Goal: Task Accomplishment & Management: Use online tool/utility

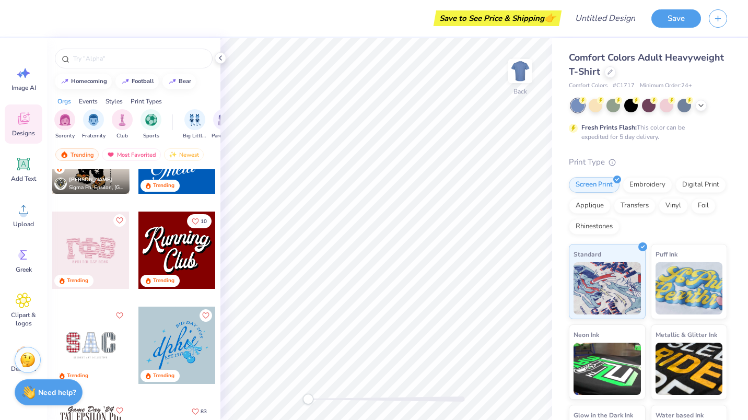
scroll to position [1099, 0]
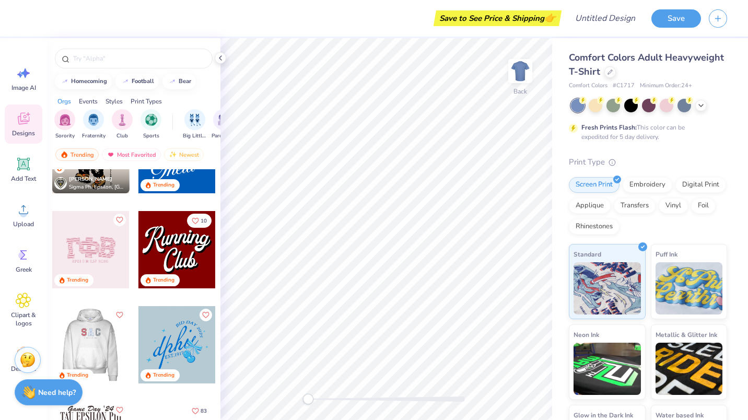
click at [95, 249] on div at bounding box center [90, 249] width 77 height 77
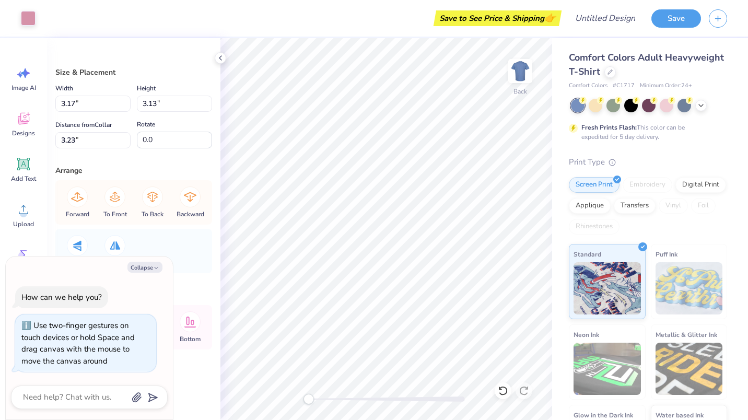
type textarea "x"
type input "2.10"
type input "3.25"
click at [218, 58] on icon at bounding box center [220, 58] width 8 height 8
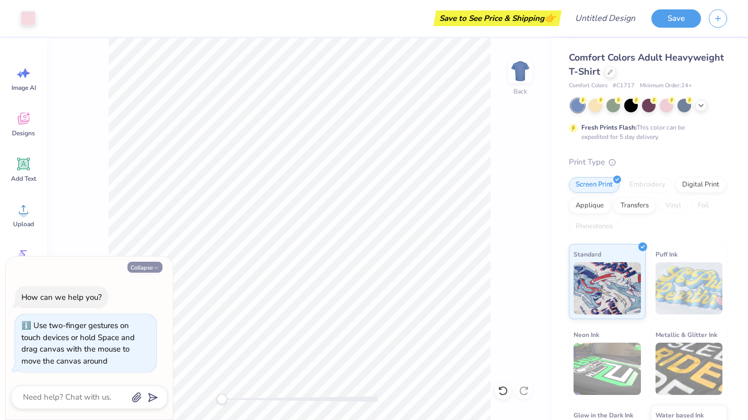
click at [152, 268] on button "Collapse" at bounding box center [144, 267] width 35 height 11
type textarea "x"
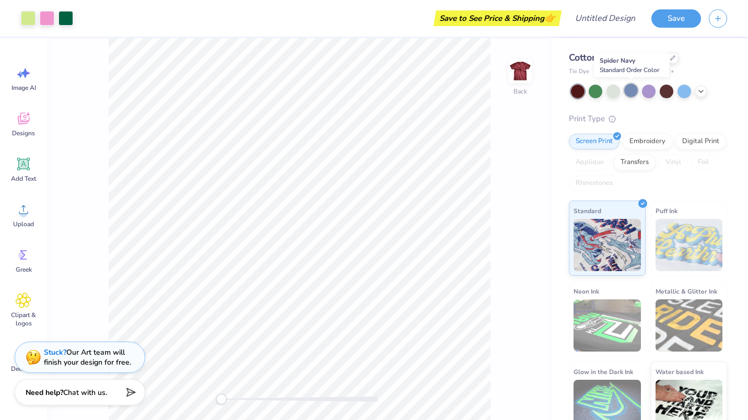
click at [635, 88] on div at bounding box center [631, 91] width 14 height 14
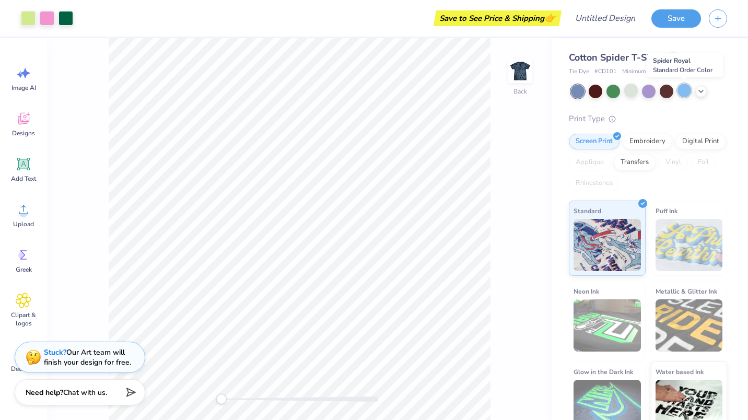
click at [684, 88] on div at bounding box center [684, 91] width 14 height 14
click at [665, 90] on div at bounding box center [666, 91] width 14 height 14
click at [697, 89] on icon at bounding box center [701, 90] width 8 height 8
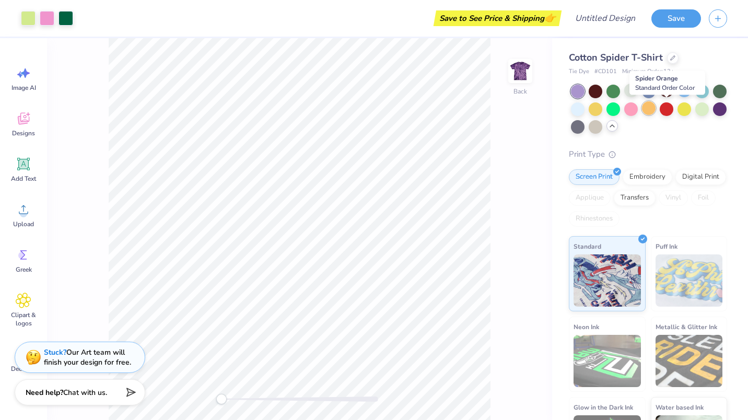
click at [655, 110] on div at bounding box center [649, 108] width 14 height 14
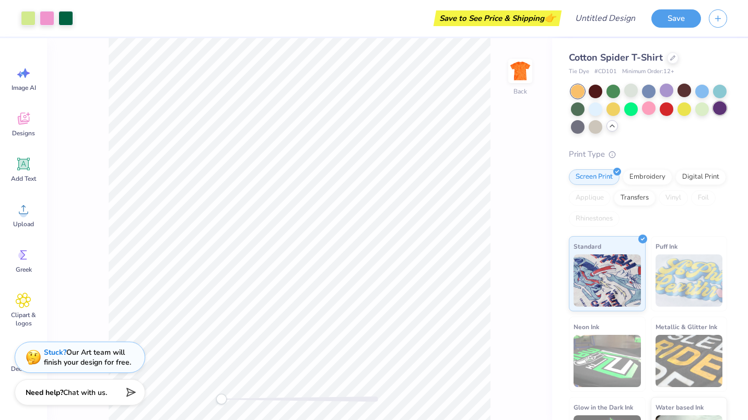
click at [713, 115] on div at bounding box center [720, 108] width 14 height 14
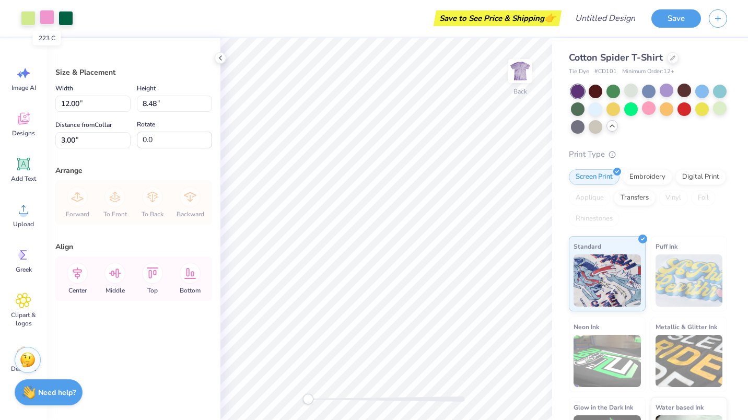
click at [49, 16] on div at bounding box center [47, 17] width 15 height 15
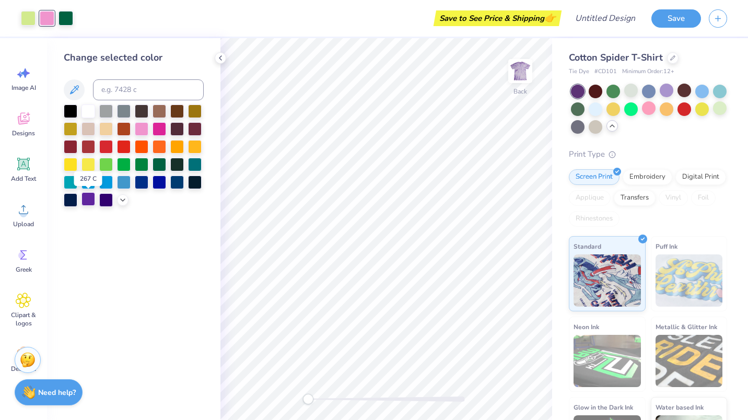
click at [88, 199] on div at bounding box center [88, 199] width 14 height 14
click at [148, 124] on div at bounding box center [142, 128] width 14 height 14
click at [68, 20] on div at bounding box center [65, 17] width 15 height 15
click at [92, 199] on div at bounding box center [88, 199] width 14 height 14
click at [89, 163] on div at bounding box center [88, 164] width 14 height 14
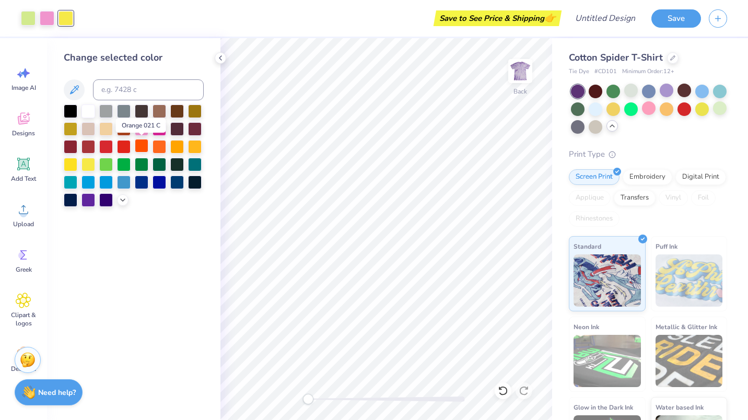
click at [139, 145] on div at bounding box center [142, 146] width 14 height 14
click at [93, 198] on div at bounding box center [88, 199] width 14 height 14
click at [52, 18] on div at bounding box center [47, 17] width 15 height 15
click at [161, 122] on div at bounding box center [159, 128] width 14 height 14
click at [192, 144] on div at bounding box center [195, 146] width 14 height 14
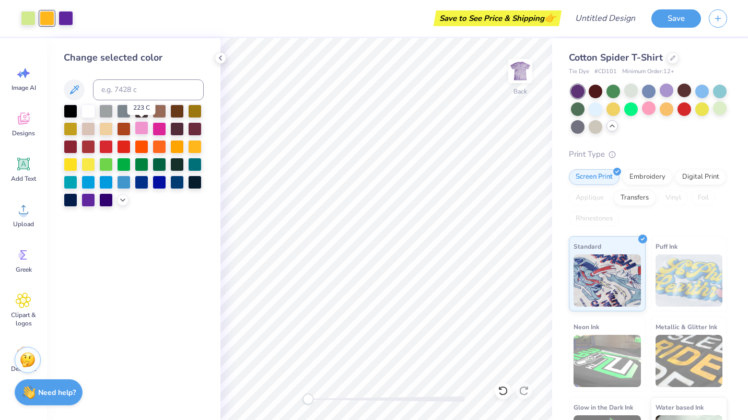
click at [143, 128] on div at bounding box center [142, 128] width 14 height 14
click at [26, 16] on div at bounding box center [28, 17] width 15 height 15
click at [93, 199] on div at bounding box center [88, 199] width 14 height 14
click at [498, 387] on icon at bounding box center [503, 390] width 10 height 10
click at [50, 17] on div at bounding box center [47, 17] width 15 height 15
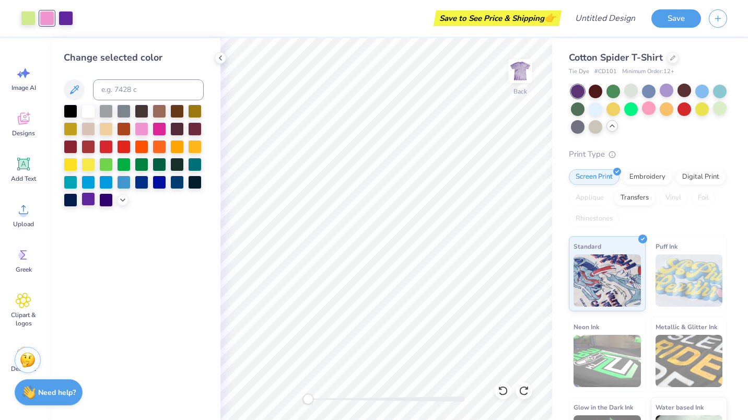
click at [83, 200] on div at bounding box center [88, 199] width 14 height 14
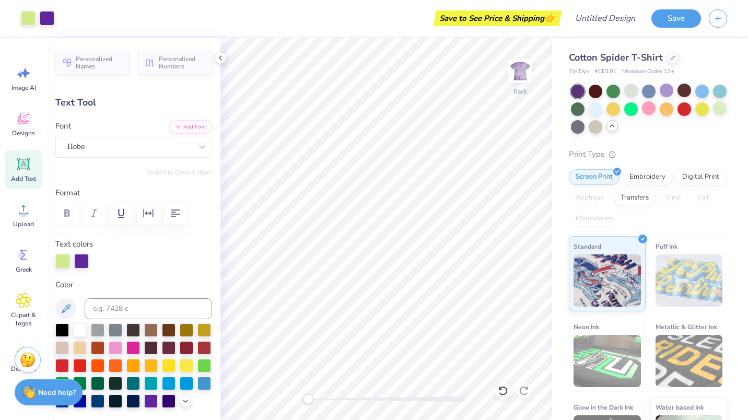
type input "2.87"
type input "4.42"
type input "3.84"
type input "-11.3"
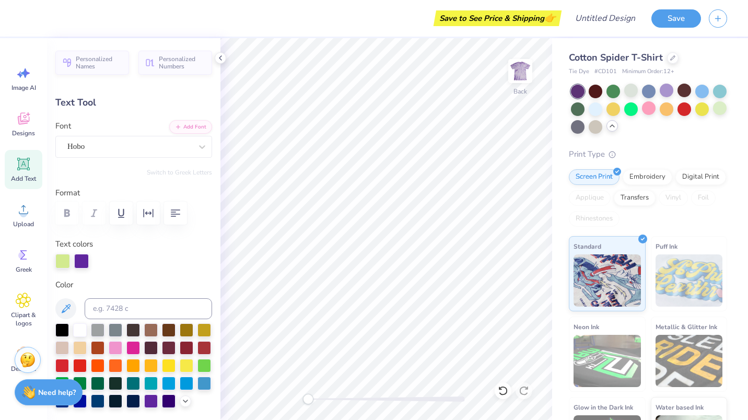
type input "3.20"
type input "4.33"
type input "4.39"
type input "9.7"
type textarea "D"
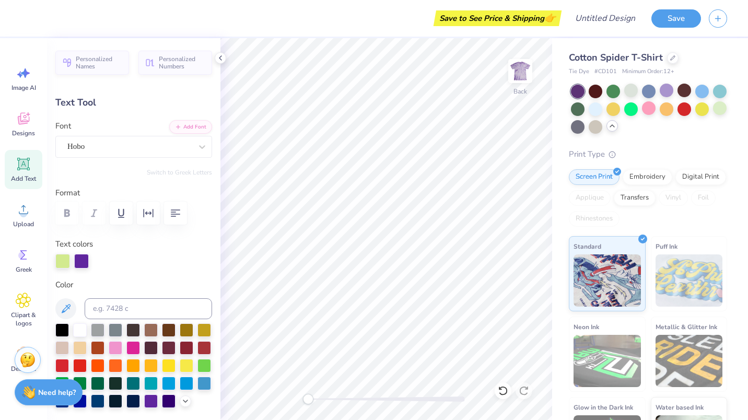
type textarea "P"
type input "2.87"
type input "4.42"
type input "3.84"
type input "-11.3"
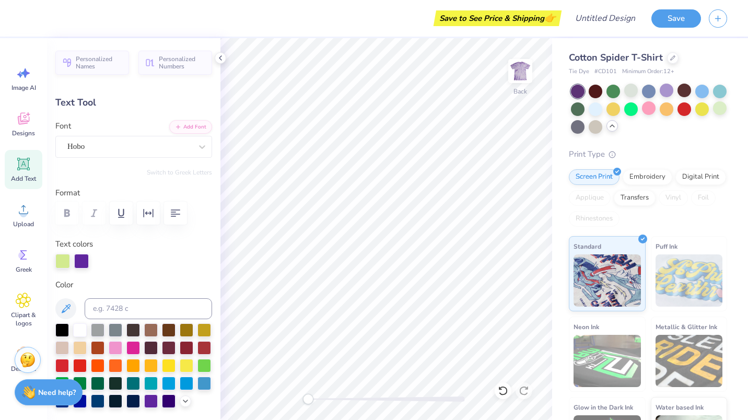
type textarea "C"
type input "2.44"
type input "4.41"
type input "3.99"
type input "5.5"
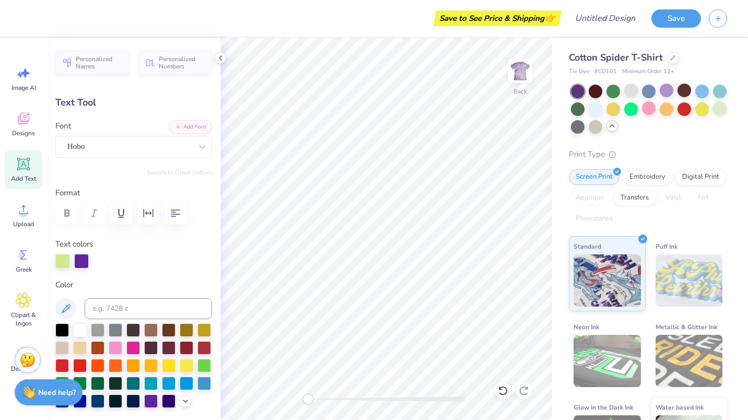
type textarea "D"
type input "3.08"
type input "4.52"
type input "4.65"
type input "-11.3"
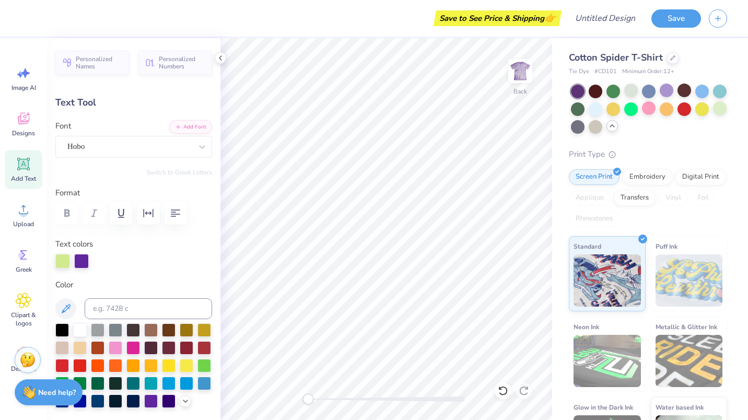
type textarea "E"
type textarea "C"
type input "1.21"
type input "4.27"
type input "3.66"
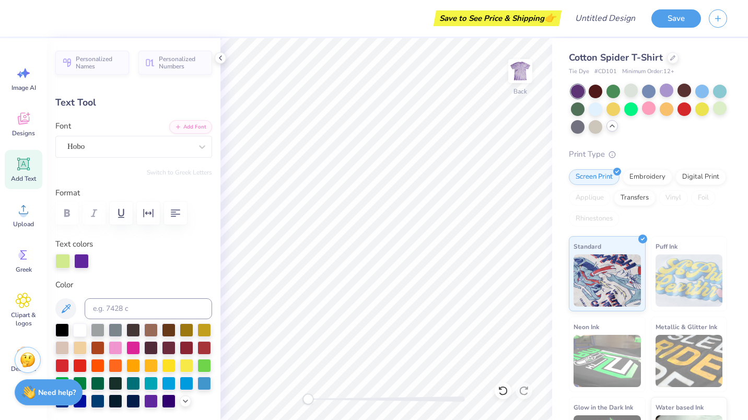
type input "5.5"
type input "3.15"
type input "4.32"
type input "4.70"
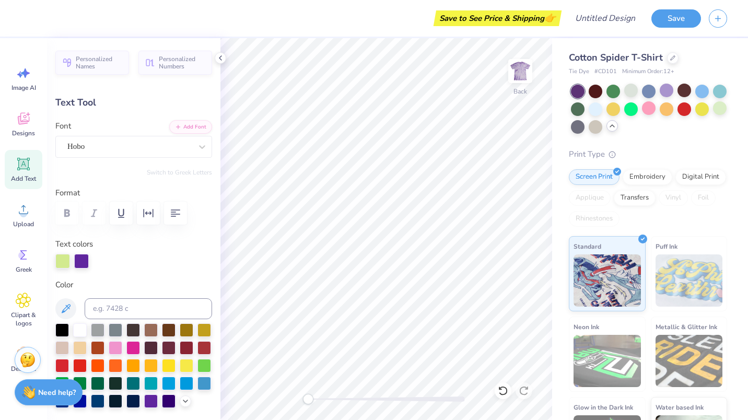
type input "-11.3"
type input "3.09"
type input "4.27"
type input "4.02"
type input "5.5"
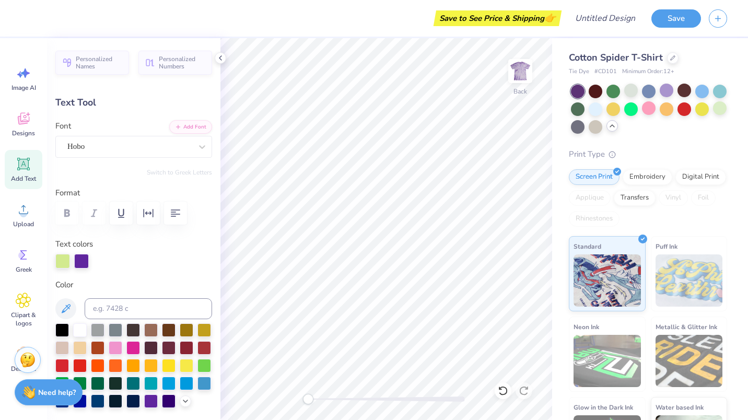
type input "1.21"
type input "3.66"
type input "0.0"
type input "3.09"
type input "4.02"
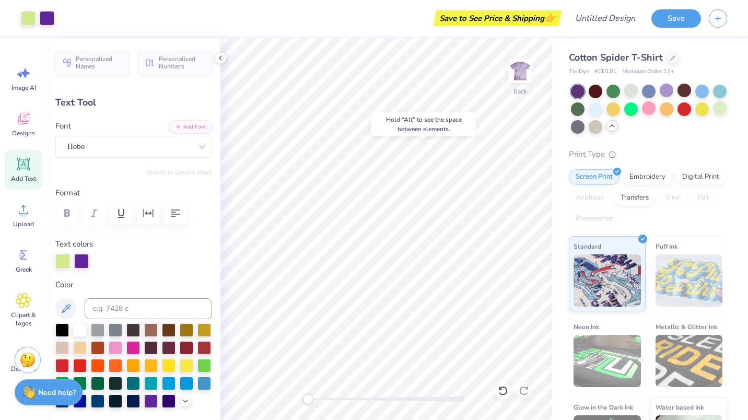
type input "0.0"
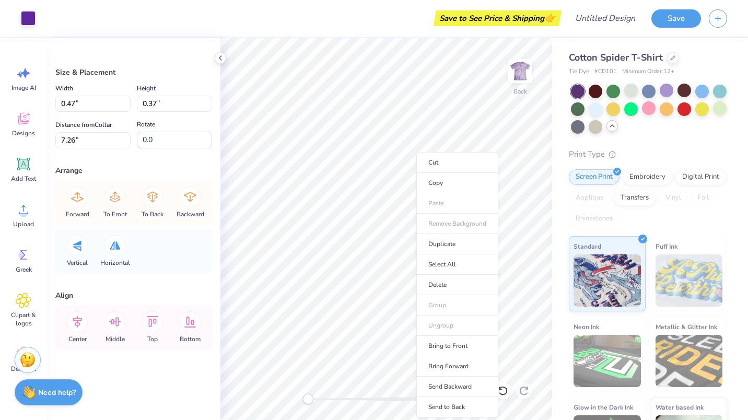
type input "0.47"
type input "0.37"
type input "7.26"
click at [443, 339] on li "Bring to Front" at bounding box center [457, 346] width 82 height 20
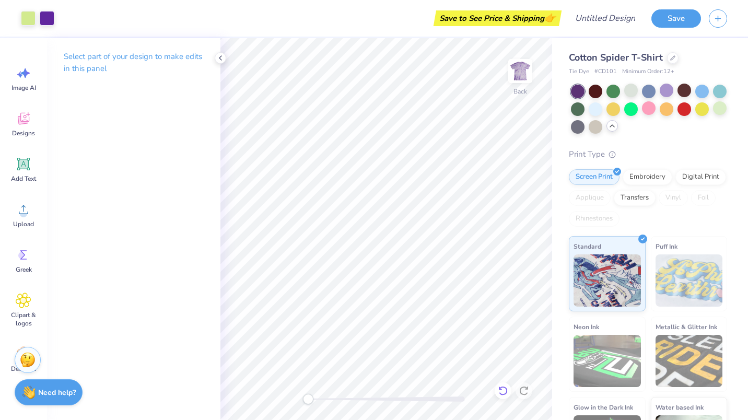
click at [506, 390] on icon at bounding box center [502, 390] width 9 height 9
click at [523, 390] on icon at bounding box center [523, 390] width 10 height 10
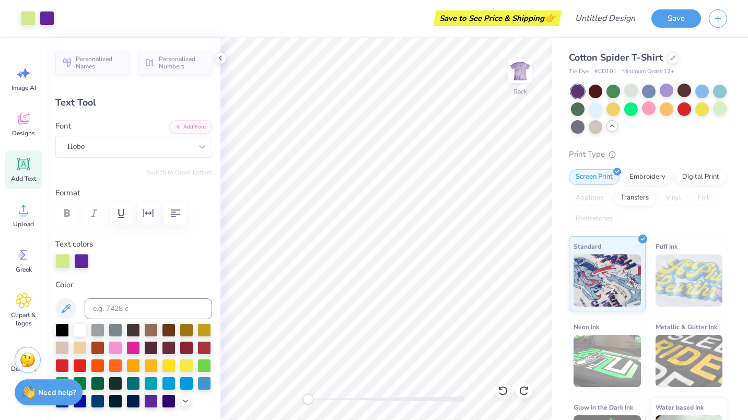
scroll to position [8, 1]
type textarea "W"
type textarea "2"
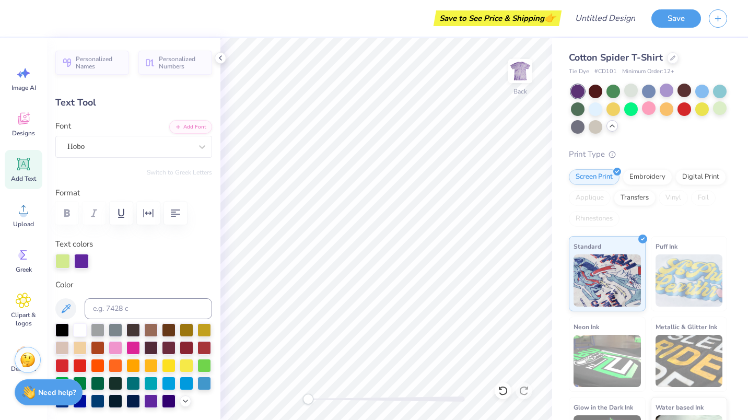
type input "0.65"
type input "2.87"
type input "8.17"
type input "0.0"
type input "1.71"
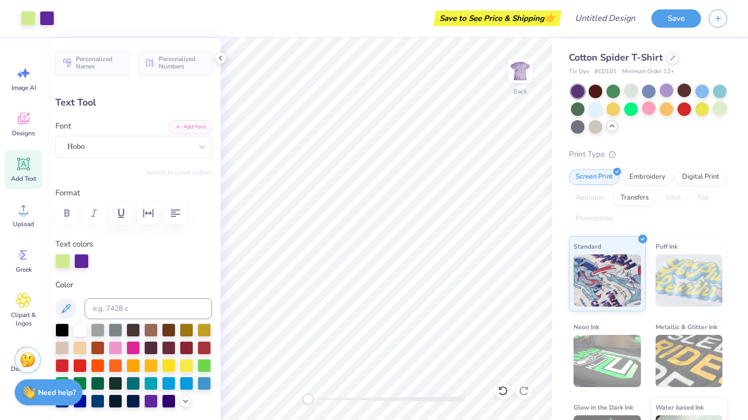
type input "2.88"
type input "8.22"
type input "5.5"
type textarea "0"
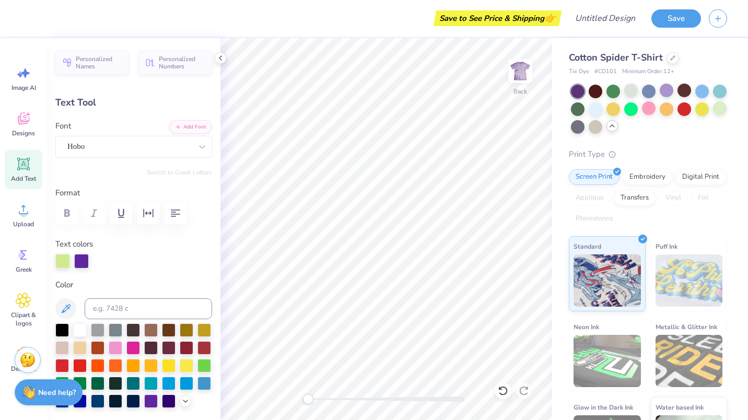
type input "2.20"
type input "2.89"
type input "8.24"
type input "-11.3"
type textarea "2"
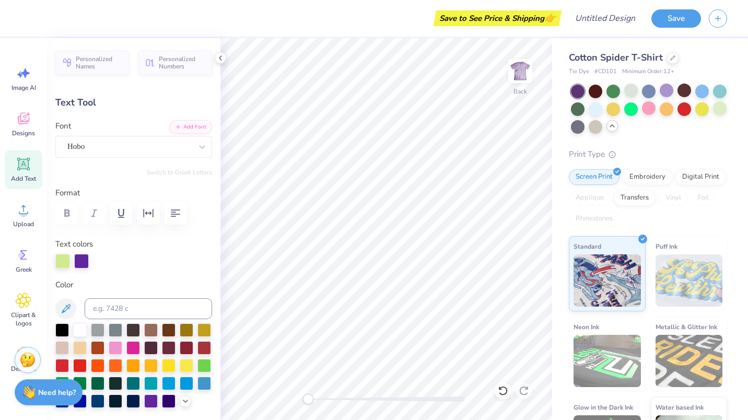
type input "1.66"
type input "2.33"
type input "8.34"
type input "12.6"
type input "1.59"
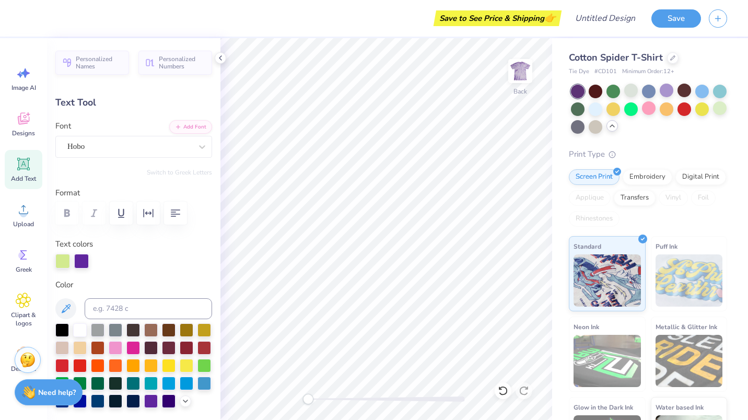
type input "2.21"
type input "8.80"
type input "0.0"
type textarea "y"
type textarea "5"
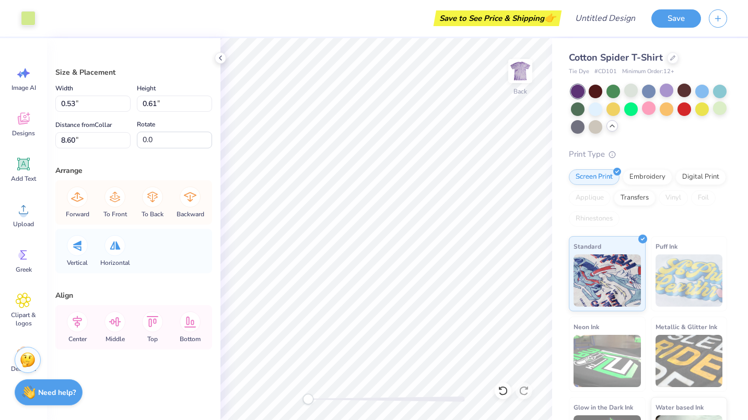
type input "0.53"
type input "0.61"
type input "8.60"
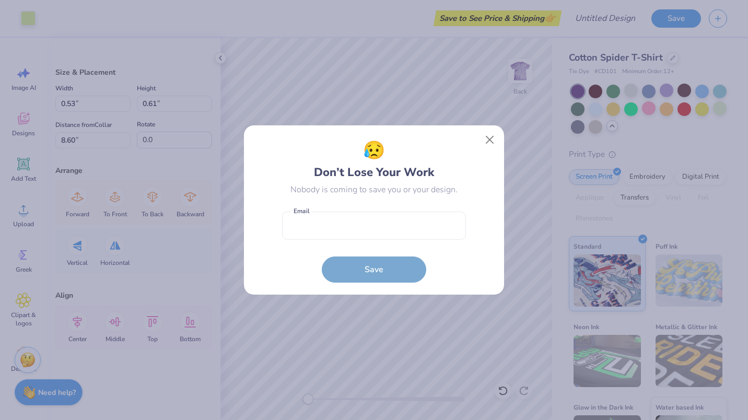
click at [318, 243] on body "Art colors Save to See Price & Shipping 👉 Design Title Save Image AI Designs Ad…" at bounding box center [374, 210] width 748 height 420
click at [487, 141] on button "Close" at bounding box center [490, 140] width 20 height 20
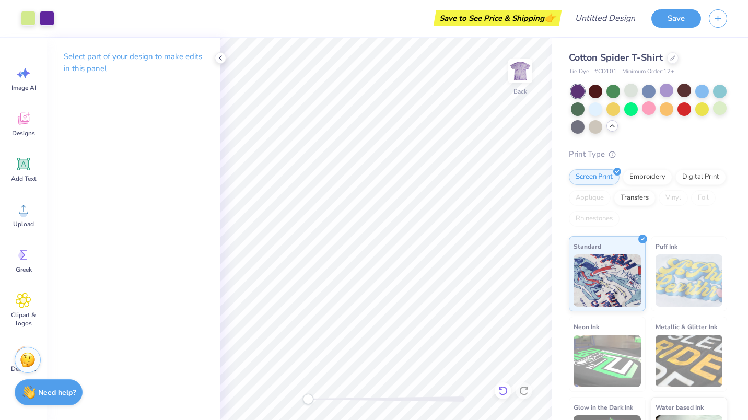
click at [502, 387] on icon at bounding box center [503, 390] width 10 height 10
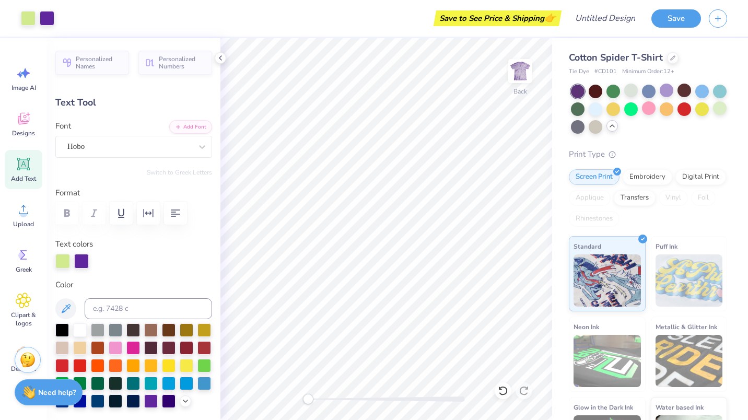
type input "0.0"
type input "1.92"
type input "2.92"
type input "8.18"
type input "1.3"
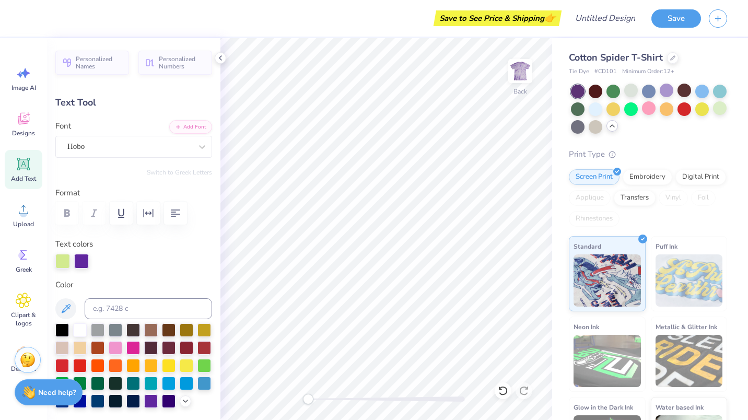
type input "1.66"
type input "2.78"
type input "8.51"
type input "0.0"
type input "3.31"
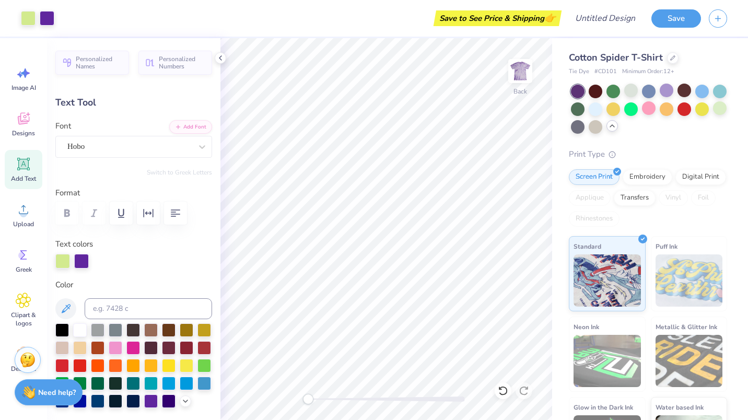
type input "4.19"
type input "4.40"
type input "-8.2"
type input "3.15"
type input "4.32"
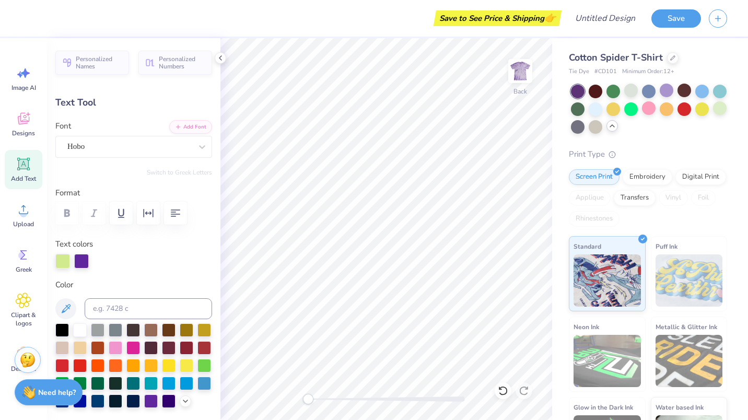
type input "4.70"
type input "0.0"
type input "3.09"
type input "4.27"
type input "4.02"
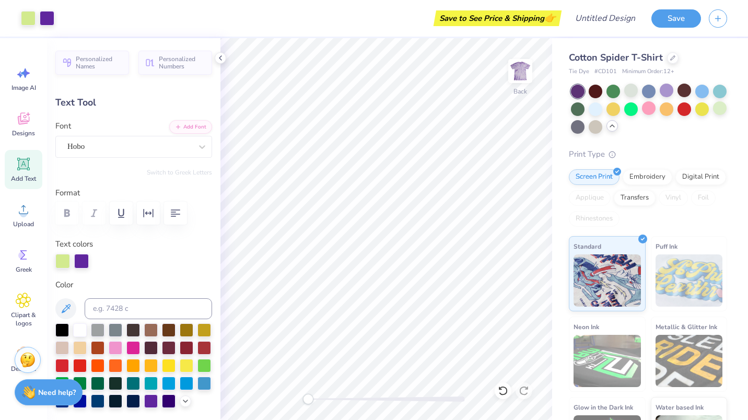
type input "5.5"
type input "3.15"
type input "4.32"
type input "3.78"
type input "0.0"
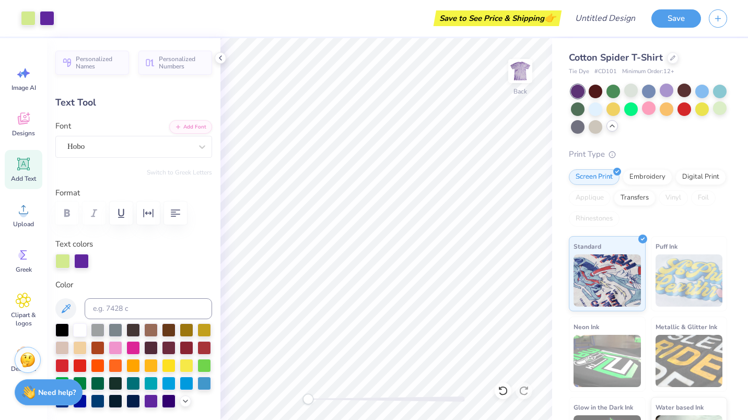
type input "3.29"
type input "0.0"
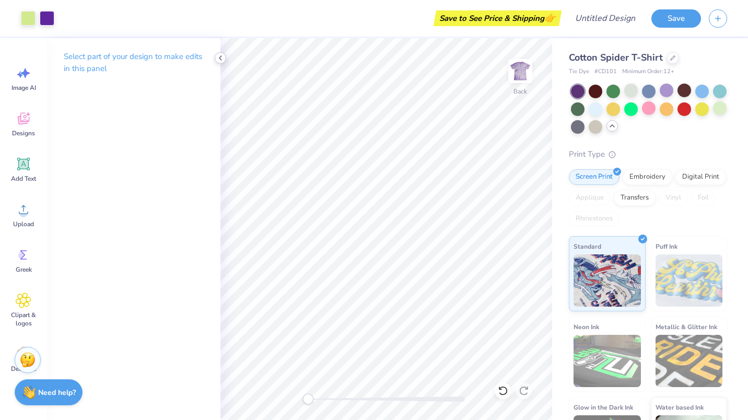
click at [218, 57] on icon at bounding box center [220, 58] width 8 height 8
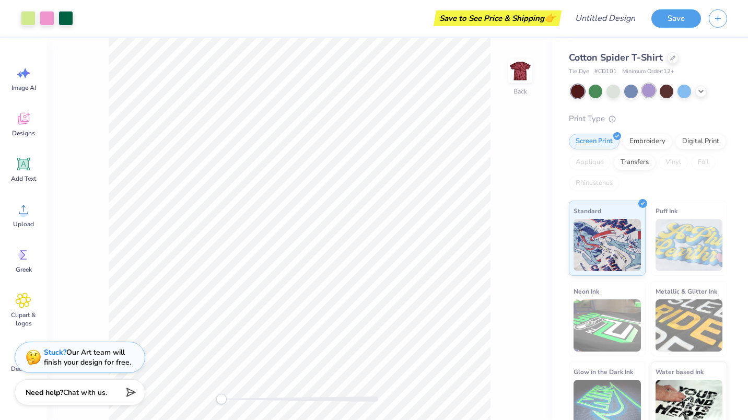
click at [654, 88] on div at bounding box center [649, 91] width 14 height 14
click at [702, 90] on icon at bounding box center [701, 90] width 8 height 8
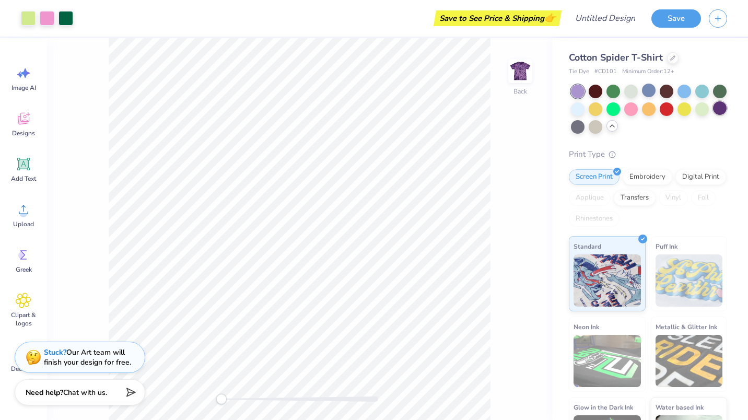
click at [713, 115] on div at bounding box center [720, 108] width 14 height 14
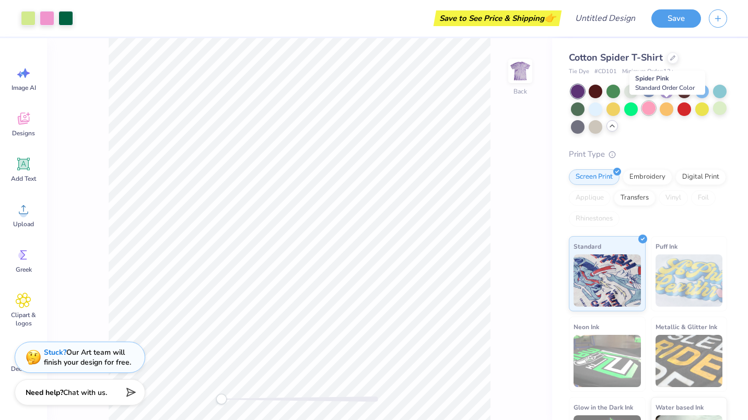
click at [655, 108] on div at bounding box center [649, 108] width 14 height 14
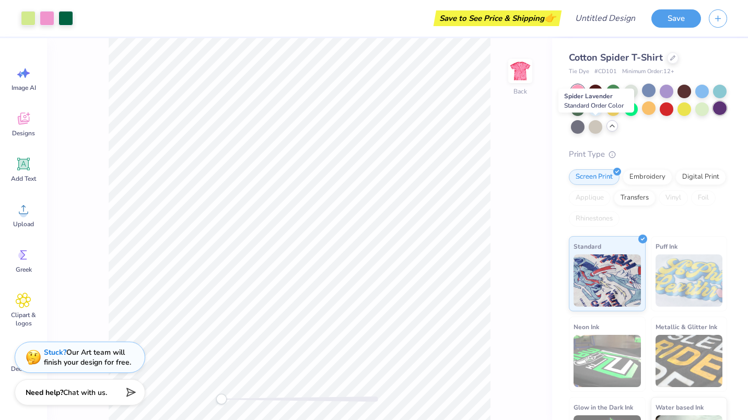
click at [713, 115] on div at bounding box center [720, 108] width 14 height 14
click at [695, 115] on div at bounding box center [702, 108] width 14 height 14
click at [713, 115] on div at bounding box center [720, 108] width 14 height 14
click at [695, 115] on div at bounding box center [702, 108] width 14 height 14
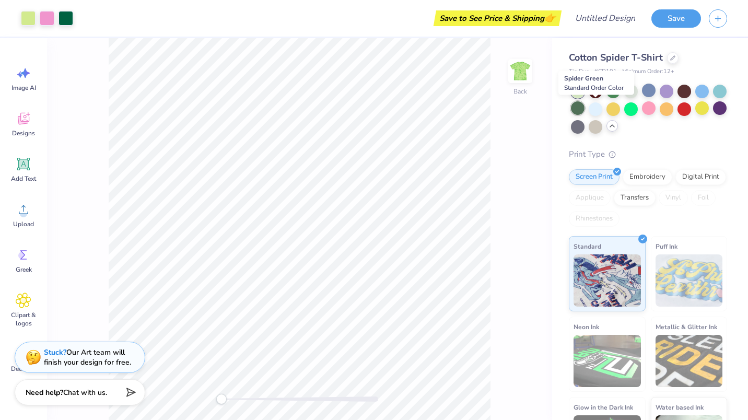
click at [584, 107] on div at bounding box center [578, 108] width 14 height 14
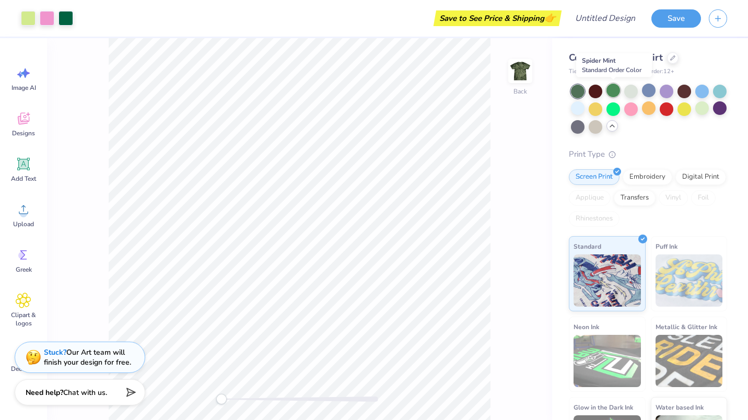
click at [615, 91] on div at bounding box center [613, 91] width 14 height 14
click at [577, 88] on div at bounding box center [578, 92] width 14 height 14
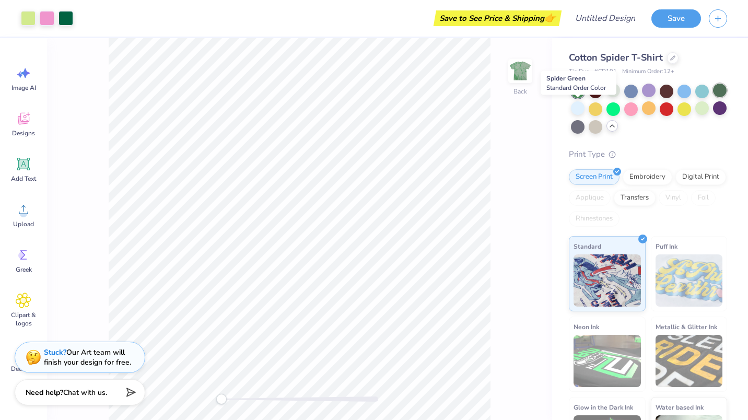
click at [713, 97] on div at bounding box center [720, 91] width 14 height 14
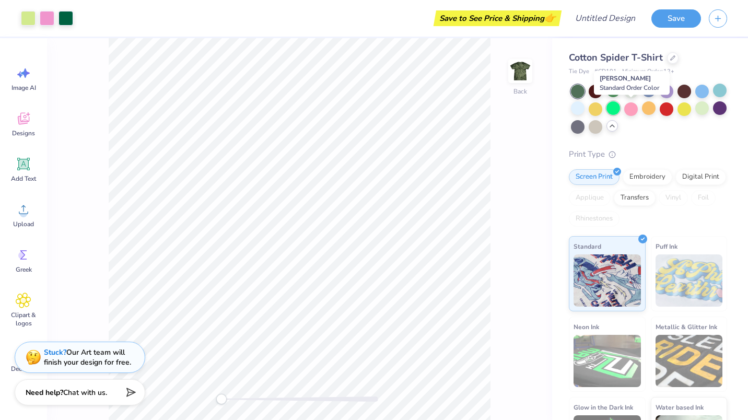
click at [620, 108] on div at bounding box center [613, 108] width 14 height 14
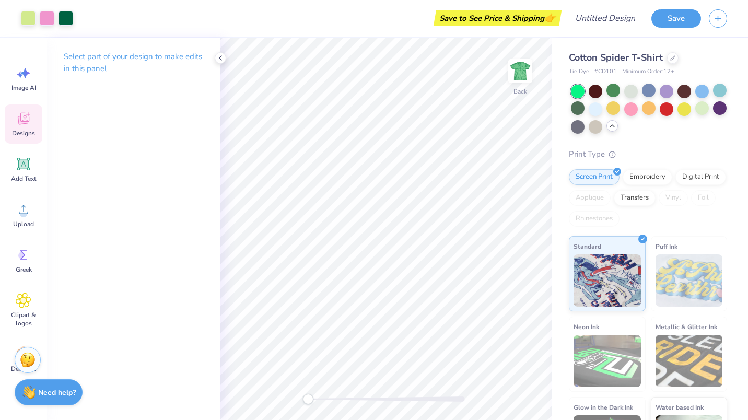
click at [13, 130] on span "Designs" at bounding box center [23, 133] width 23 height 8
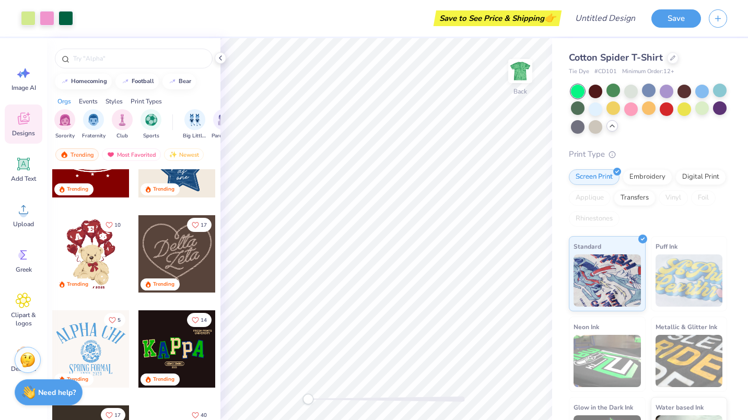
scroll to position [239, 0]
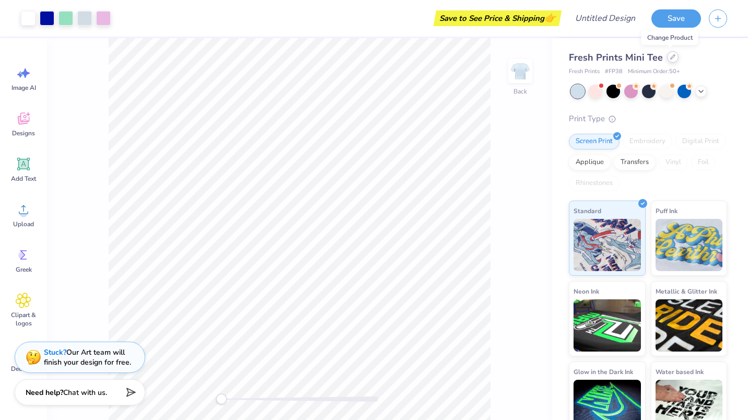
click at [670, 59] on icon at bounding box center [672, 56] width 5 height 5
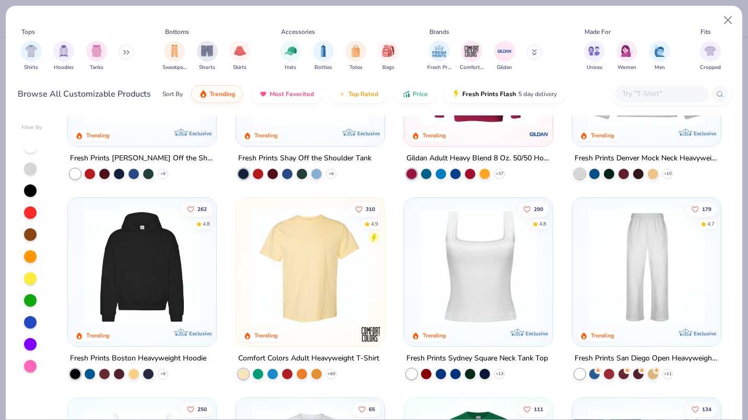
scroll to position [232, 0]
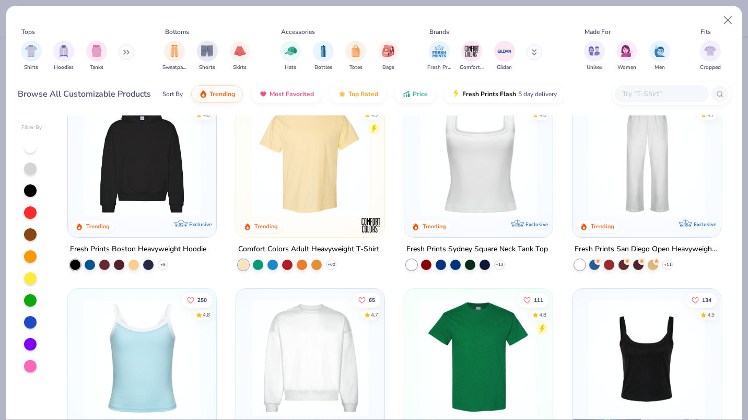
click at [299, 170] on img at bounding box center [309, 157] width 127 height 117
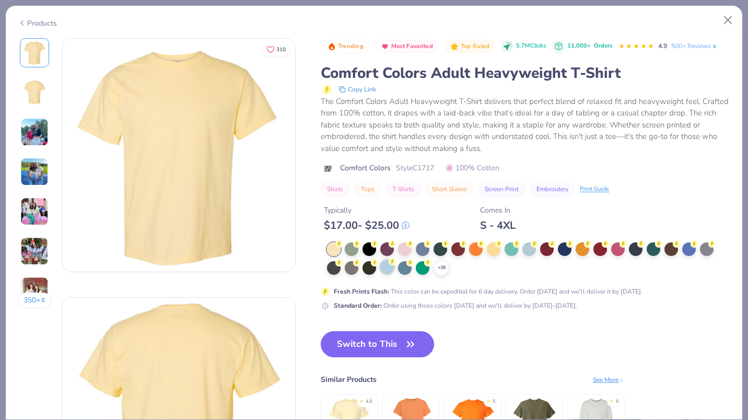
click at [385, 268] on div at bounding box center [387, 267] width 14 height 14
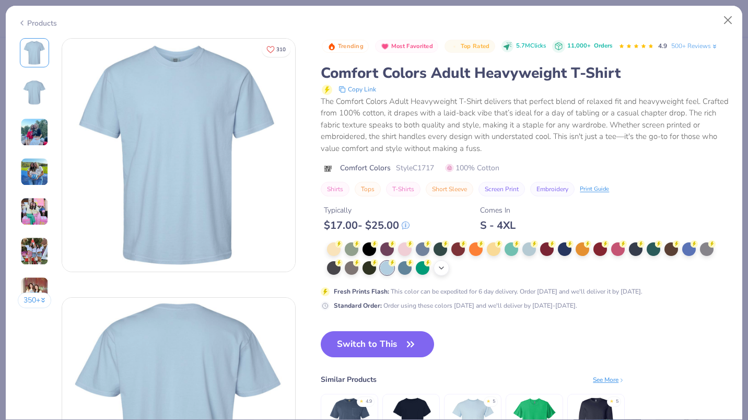
click at [441, 273] on div "+ 38" at bounding box center [441, 268] width 16 height 16
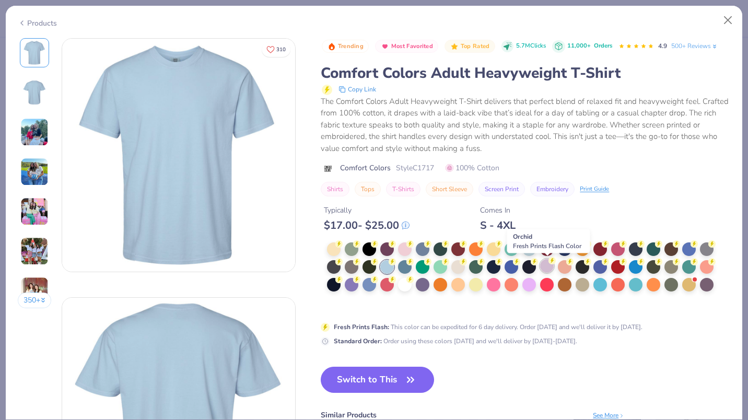
click at [549, 267] on div at bounding box center [547, 266] width 14 height 14
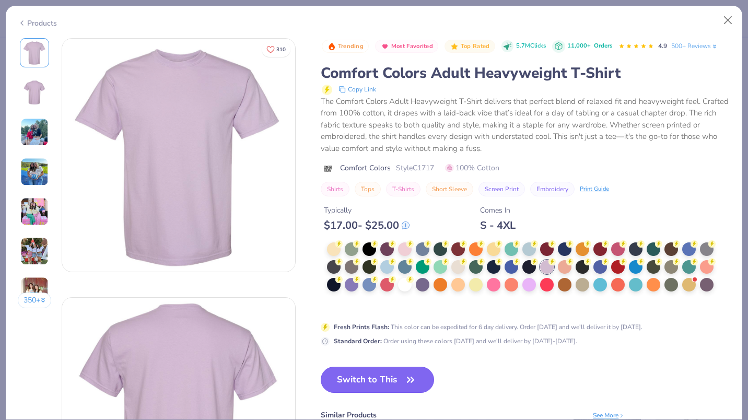
click at [365, 393] on button "Switch to This" at bounding box center [377, 380] width 113 height 26
click at [354, 372] on button "Switch to This" at bounding box center [377, 380] width 113 height 26
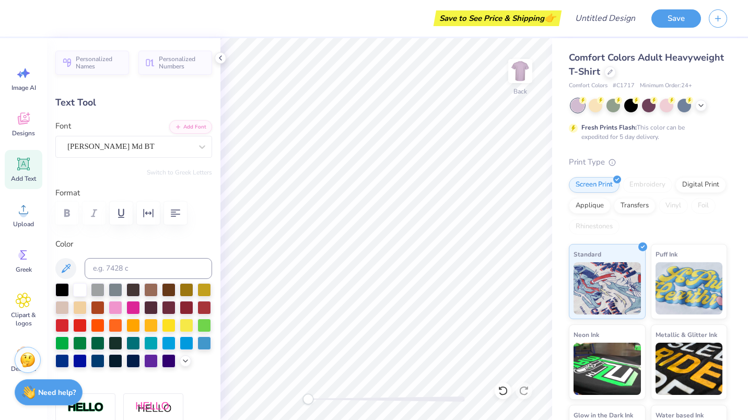
scroll to position [8, 1]
type textarea "P"
type textarea "CONTEMPORARY DANCE CO."
click at [144, 213] on icon "button" at bounding box center [149, 213] width 10 height 8
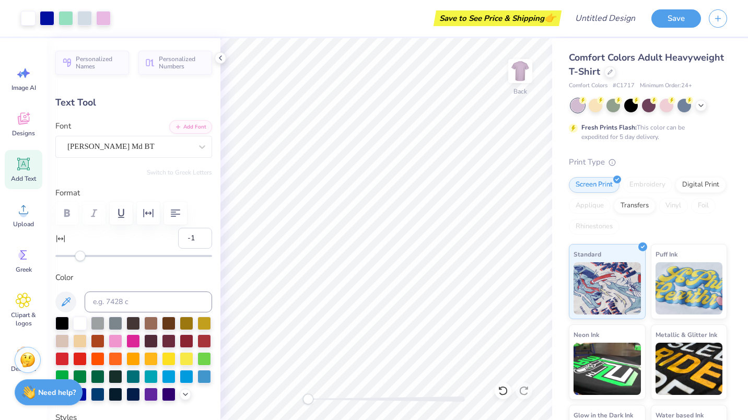
type input "-2"
drag, startPoint x: 82, startPoint y: 260, endPoint x: 78, endPoint y: 265, distance: 6.7
click at [78, 265] on div "Personalized Names Personalized Numbers Text Tool Add Font Font Cooper Md BT Sw…" at bounding box center [133, 229] width 173 height 382
type input "-20"
drag, startPoint x: 75, startPoint y: 257, endPoint x: 47, endPoint y: 260, distance: 28.3
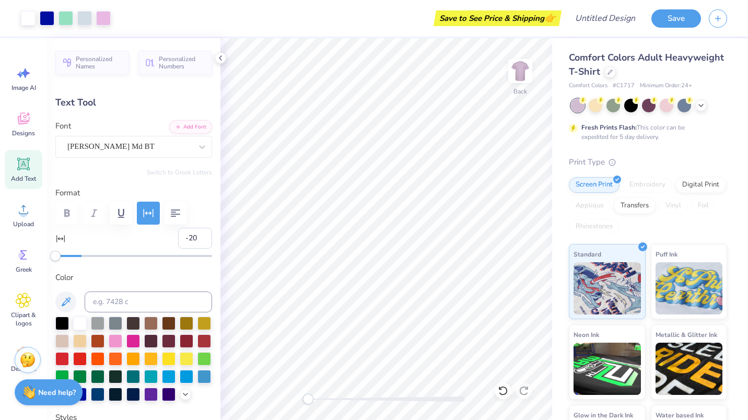
click at [47, 260] on div "Personalized Names Personalized Numbers Text Tool Add Font Font Cooper Md BT Sw…" at bounding box center [133, 229] width 173 height 382
type input "-1"
drag, startPoint x: 57, startPoint y: 256, endPoint x: 79, endPoint y: 256, distance: 21.9
click at [79, 256] on div "Accessibility label" at bounding box center [79, 256] width 10 height 10
click at [175, 208] on icon "button" at bounding box center [175, 213] width 13 height 13
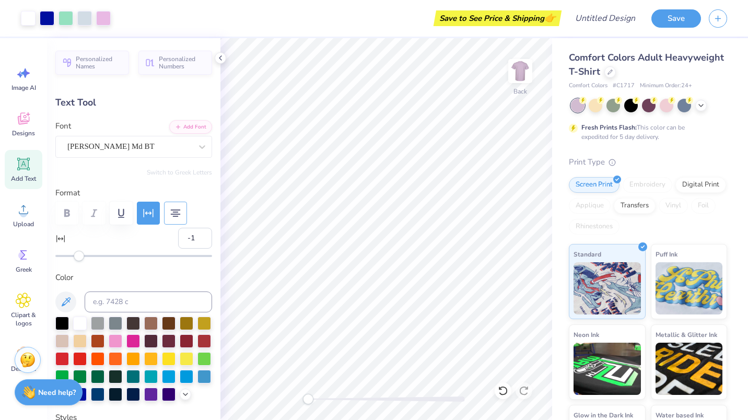
click at [174, 213] on icon "button" at bounding box center [175, 213] width 13 height 13
click at [177, 211] on icon "button" at bounding box center [175, 213] width 13 height 13
click at [173, 212] on icon "button" at bounding box center [175, 212] width 9 height 7
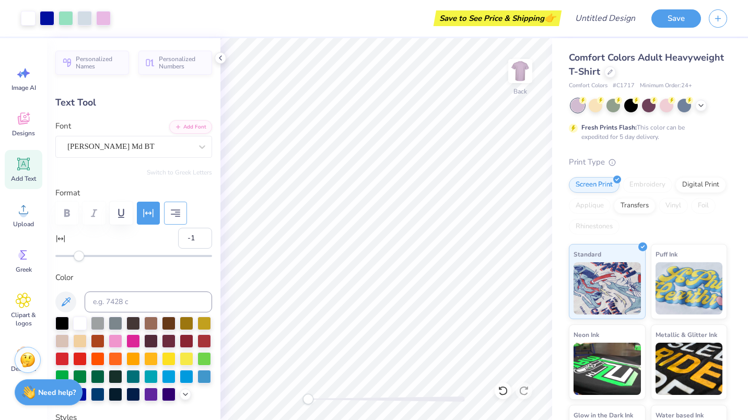
click at [176, 208] on icon "button" at bounding box center [175, 213] width 13 height 13
click at [182, 208] on button "button" at bounding box center [175, 213] width 23 height 23
click at [168, 274] on label "Color" at bounding box center [133, 278] width 157 height 12
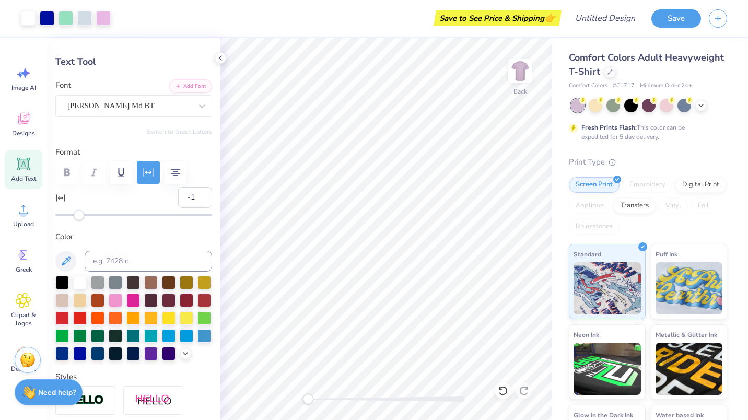
scroll to position [0, 0]
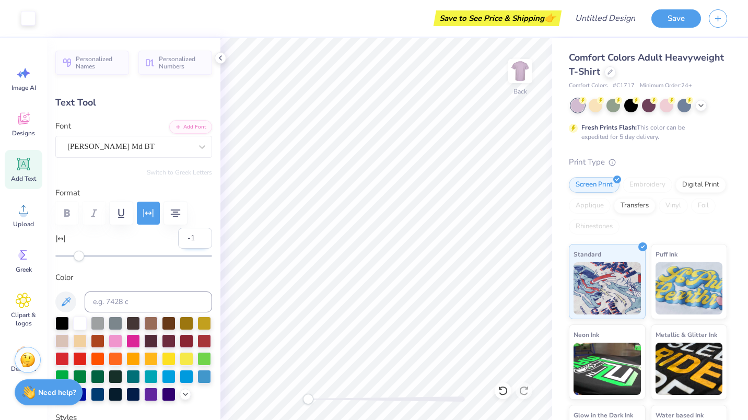
type input "12.23"
type input "6.14"
type input "1.69"
type textarea "P"
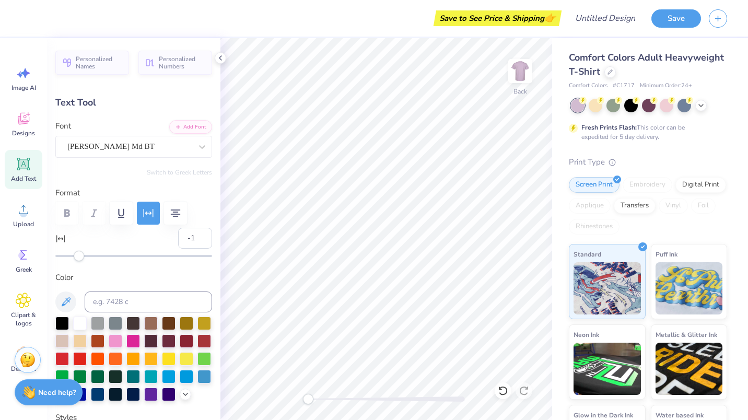
scroll to position [8, 1]
type textarea "PCDC"
type input "25"
drag, startPoint x: 79, startPoint y: 254, endPoint x: 111, endPoint y: 263, distance: 32.7
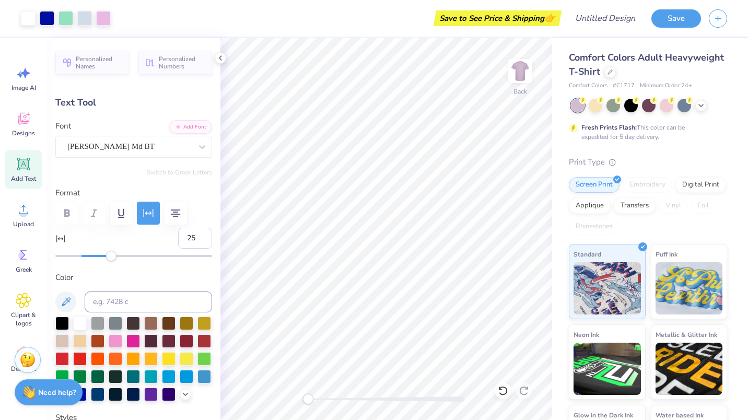
click at [111, 263] on div "Personalized Names Personalized Numbers Text Tool Add Font Font Cooper Md BT Sw…" at bounding box center [133, 229] width 173 height 382
type input "3.85"
type input "1.92"
type input "3.80"
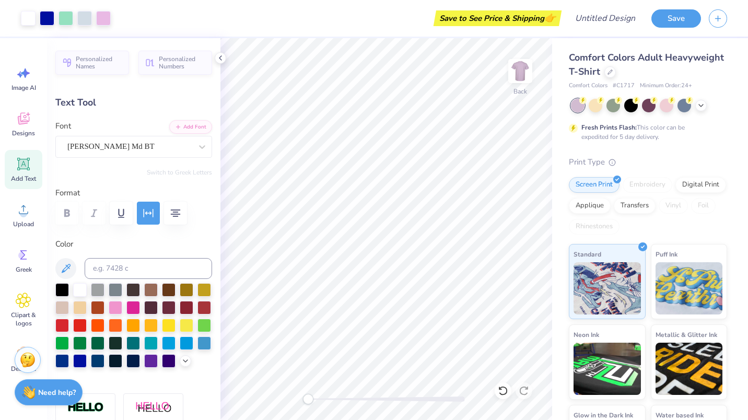
type input "6.84"
type input "3.41"
type input "2.53"
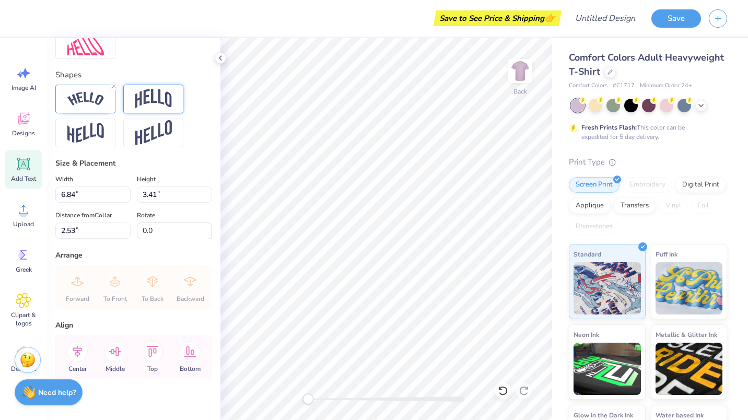
scroll to position [431, 0]
click at [95, 144] on img at bounding box center [85, 133] width 37 height 20
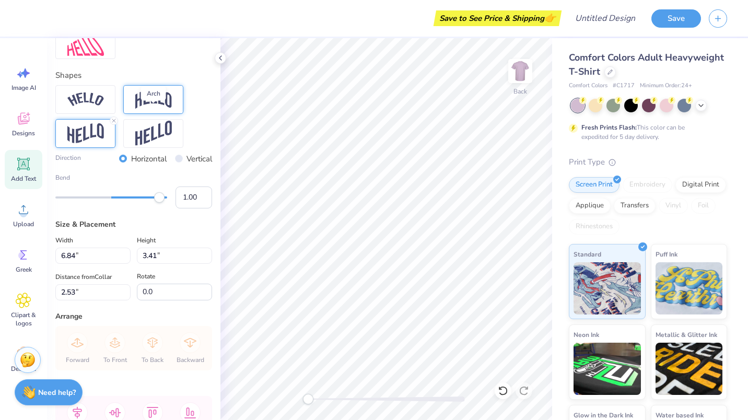
click at [145, 109] on img at bounding box center [153, 99] width 37 height 20
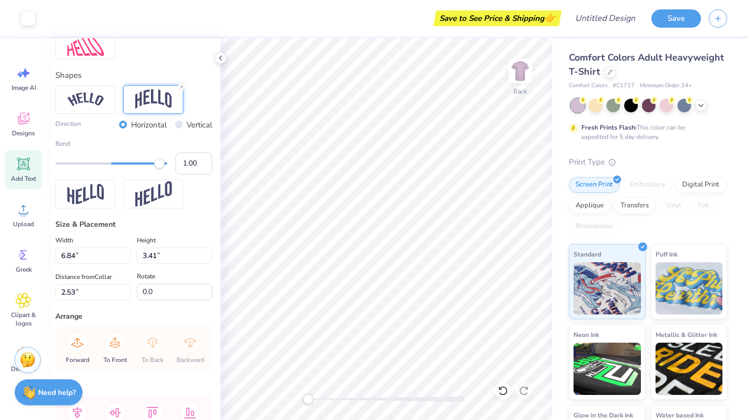
type input "4.80"
type input "3.35"
type input "2.56"
type input "6.17"
type input "4.30"
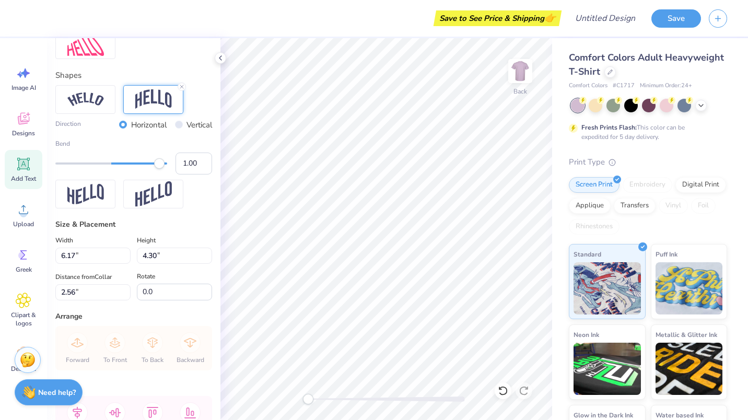
scroll to position [8, 1]
type input "5.58"
type input "1.08"
type input "7.61"
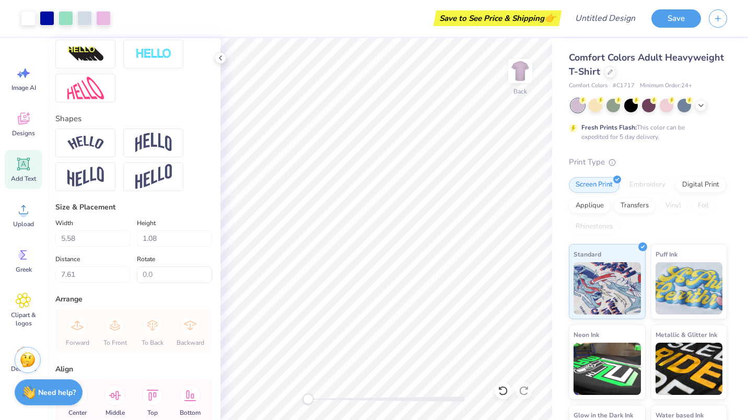
scroll to position [387, 0]
type input "6.17"
type input "4.30"
type input "2.27"
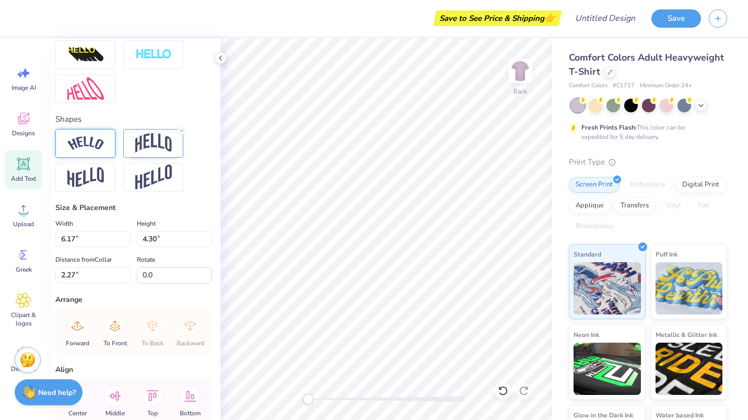
click at [72, 150] on img at bounding box center [85, 143] width 37 height 14
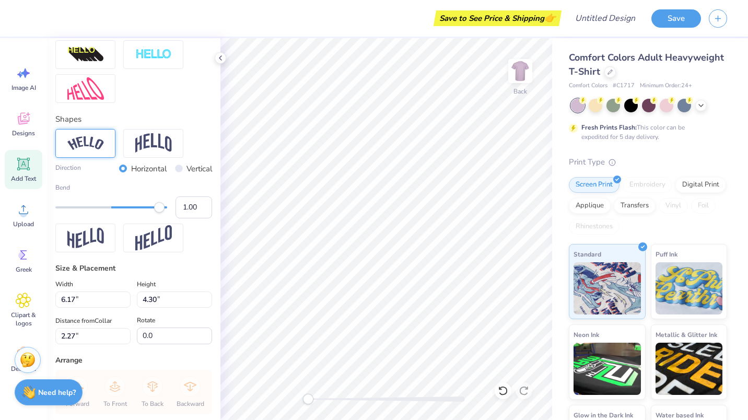
type input "5.58"
type input "1.08"
type input "7.61"
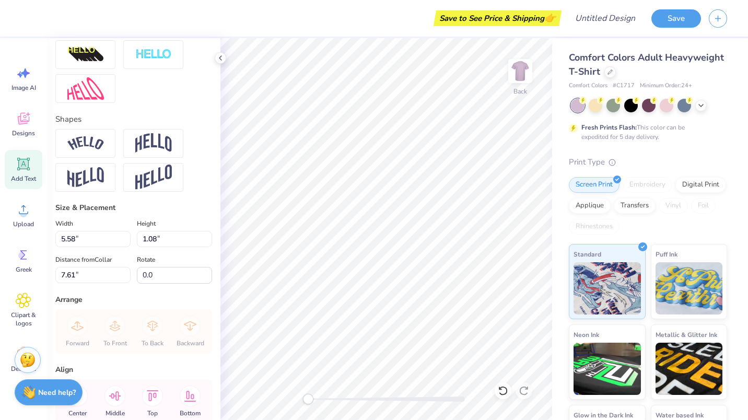
scroll to position [8, 2]
type textarea "Winter Works"
type input "1.87"
type input "0.62"
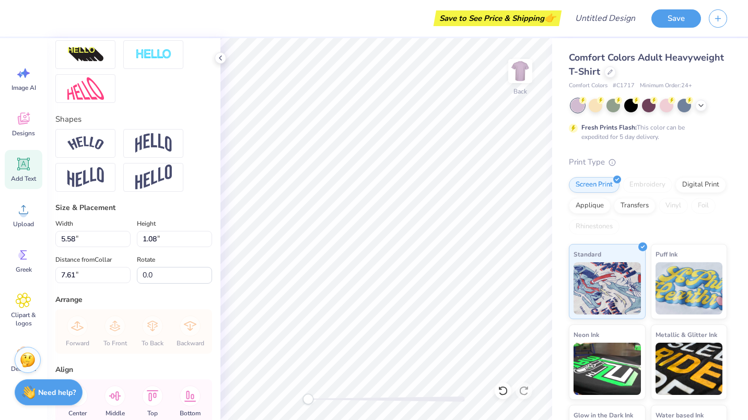
type input "8.70"
type textarea "2025"
type input "5.42"
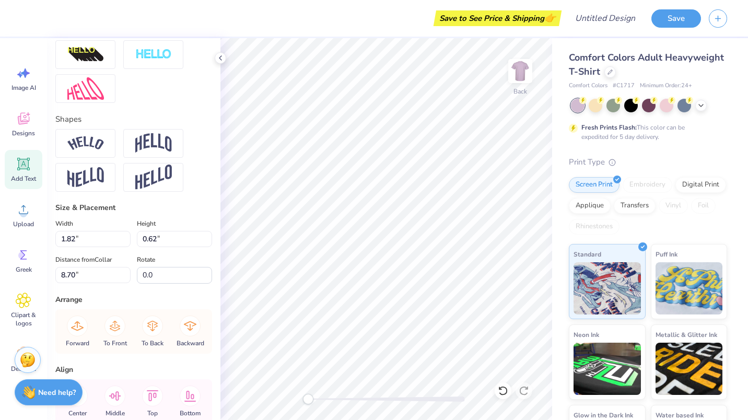
type input "0.92"
type input "7.70"
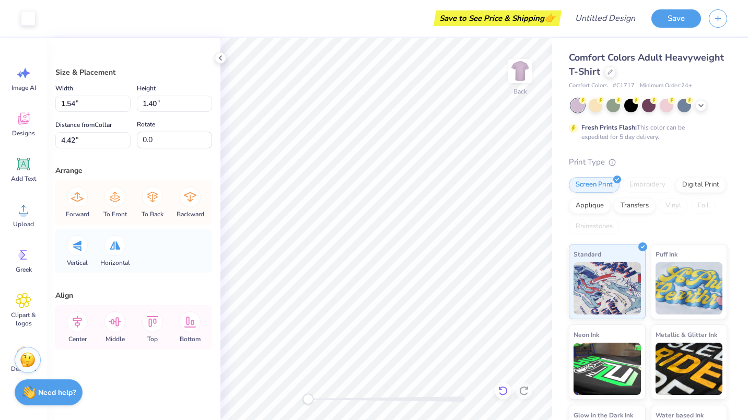
click at [499, 388] on icon at bounding box center [500, 388] width 2 height 2
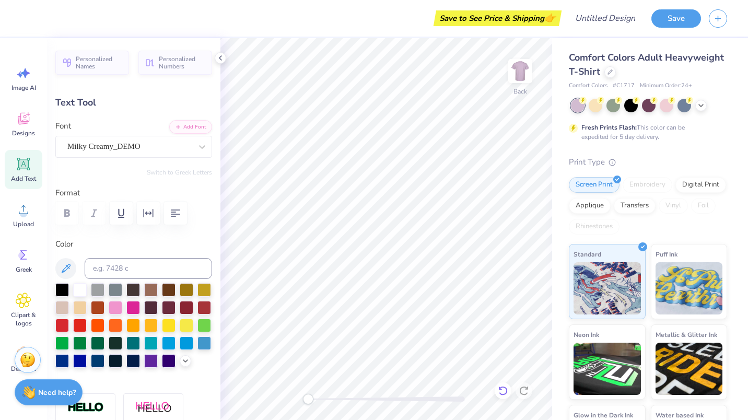
type input "5.42"
type input "0.92"
type input "8.18"
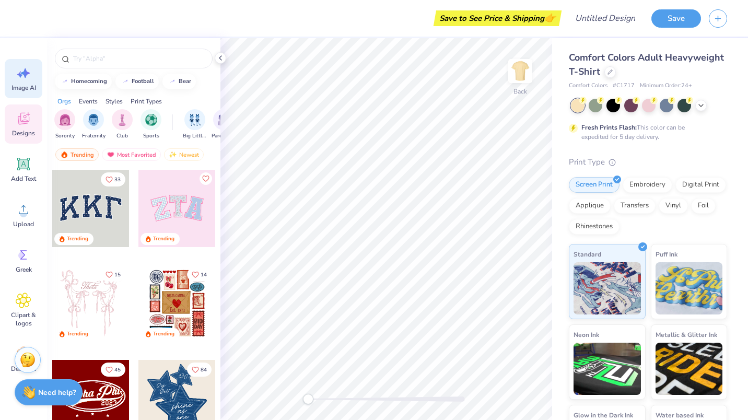
click at [20, 90] on span "Image AI" at bounding box center [23, 88] width 25 height 8
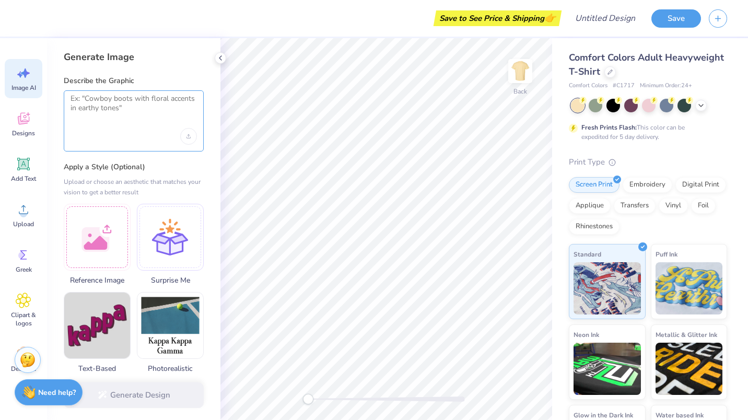
click at [126, 109] on textarea at bounding box center [133, 107] width 126 height 26
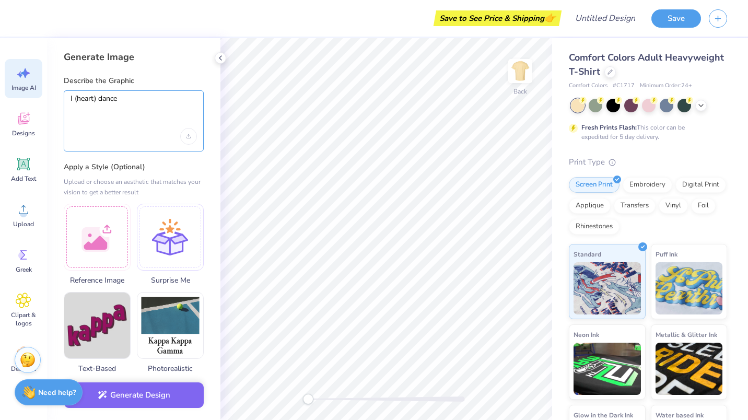
click at [76, 99] on textarea "I (heart) dance" at bounding box center [133, 107] width 126 height 26
drag, startPoint x: 95, startPoint y: 98, endPoint x: 86, endPoint y: 99, distance: 9.0
click at [86, 99] on textarea "I (heart) dance" at bounding box center [133, 107] width 126 height 26
click at [95, 99] on textarea "I (heart) dance" at bounding box center [133, 107] width 126 height 26
click at [147, 93] on div "I (heart icon) dance" at bounding box center [134, 120] width 140 height 61
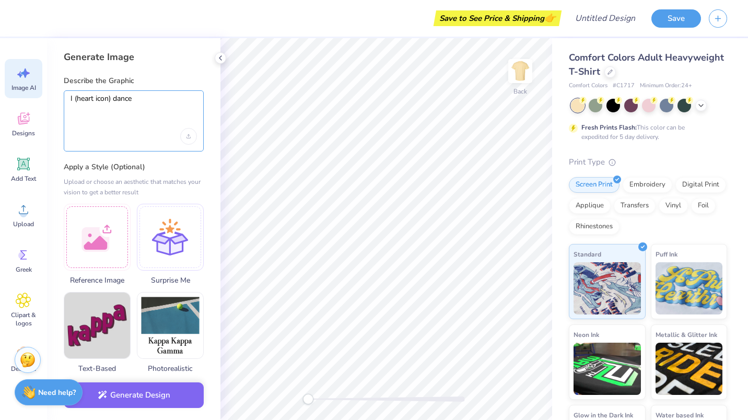
click at [147, 99] on textarea "I (heart icon) dance" at bounding box center [133, 107] width 126 height 26
click at [514, 64] on img at bounding box center [520, 71] width 42 height 42
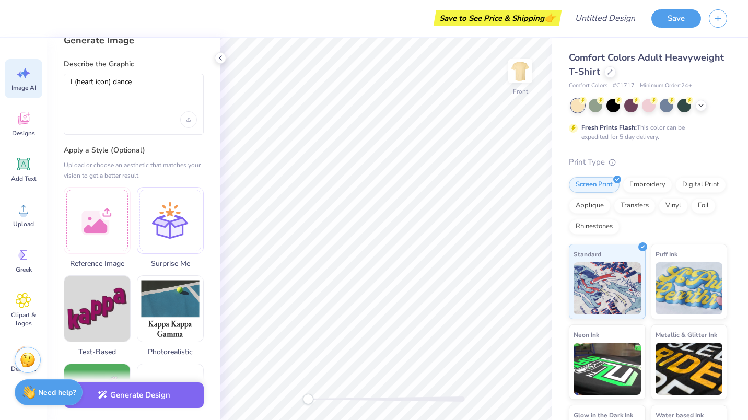
scroll to position [17, 0]
click at [140, 92] on textarea "I (heart icon) dance" at bounding box center [133, 90] width 126 height 26
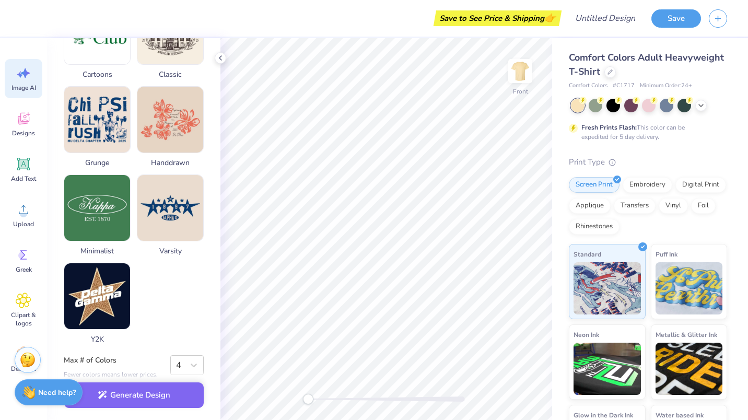
scroll to position [481, 0]
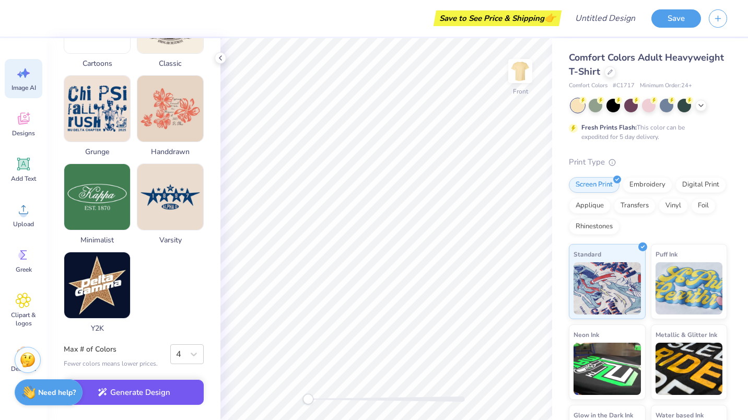
type textarea "I (heart icon) dance in big bubbly letters"
click at [121, 397] on button "Generate Design" at bounding box center [134, 393] width 140 height 26
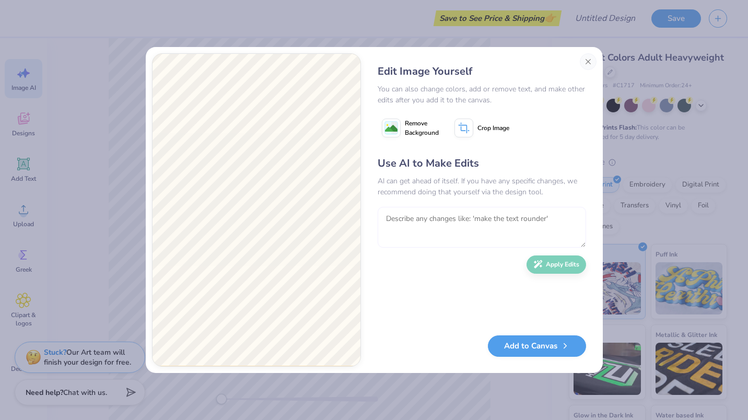
click at [406, 209] on textarea at bounding box center [481, 227] width 208 height 41
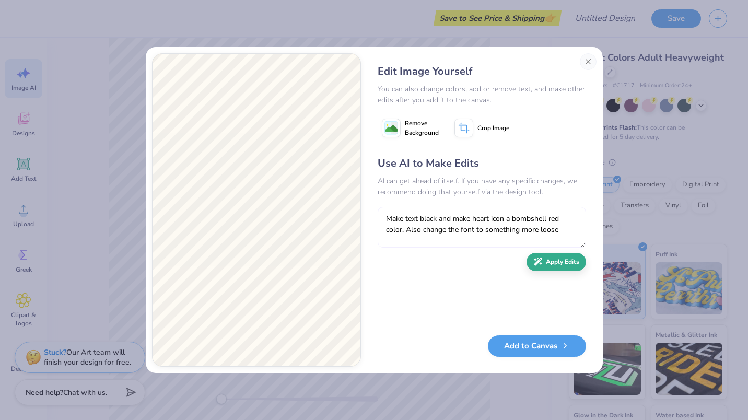
type textarea "Make text black and make heart icon a bombshell red color. Also change the font…"
click at [541, 264] on icon "button" at bounding box center [537, 261] width 9 height 9
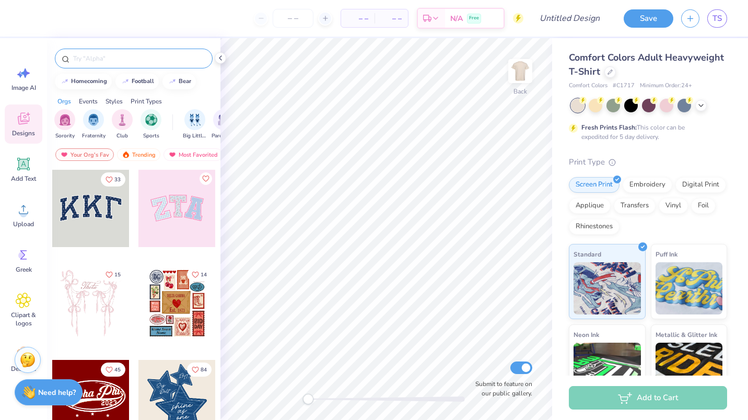
click at [77, 54] on input "text" at bounding box center [139, 58] width 134 height 10
type input "pennant"
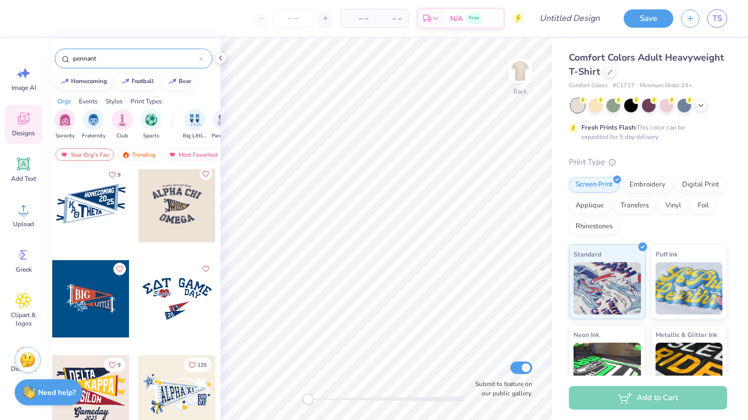
scroll to position [152, 0]
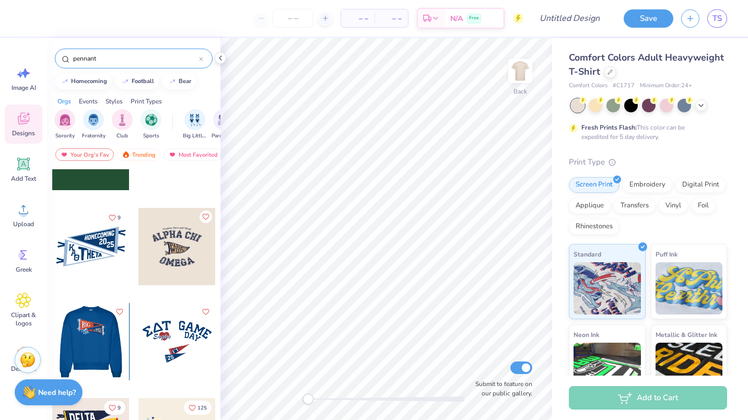
click at [93, 327] on div at bounding box center [90, 341] width 77 height 77
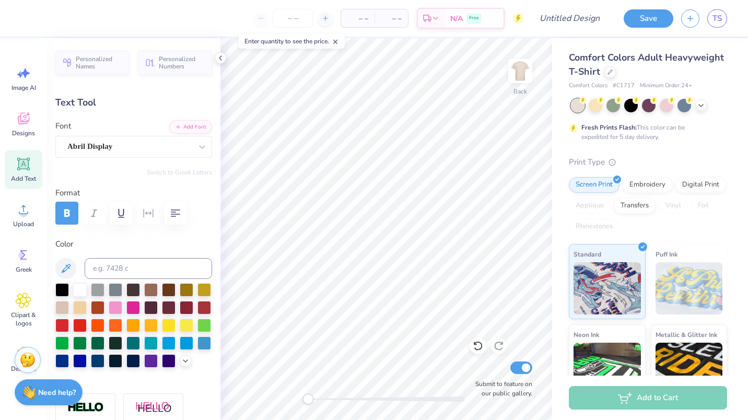
scroll to position [8, 2]
type textarea "W"
type textarea "WINTER"
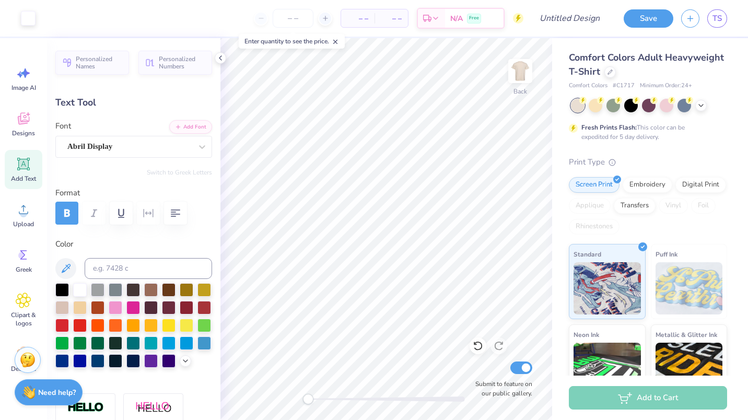
type input "3.40"
type input "1.88"
type input "6.68"
type textarea "WORKS"
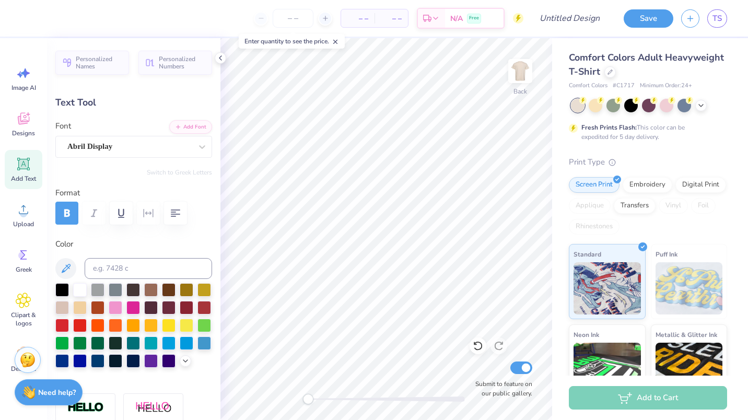
scroll to position [8, 2]
type input "2.27"
type input "1.37"
type input "7.82"
type input "-8.9"
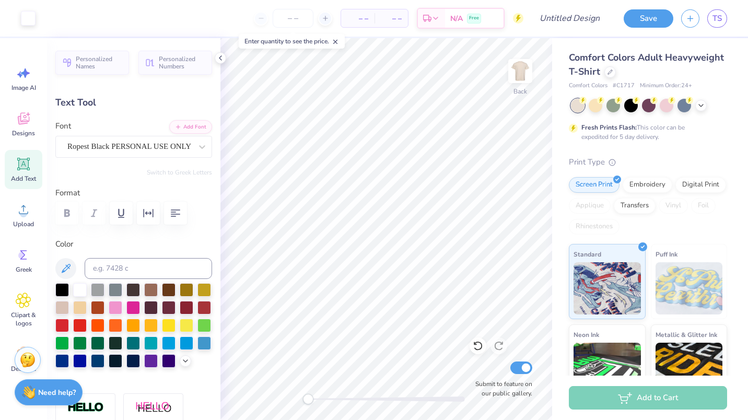
scroll to position [8, 1]
type input "2.86"
type input "1.44"
type input "6.82"
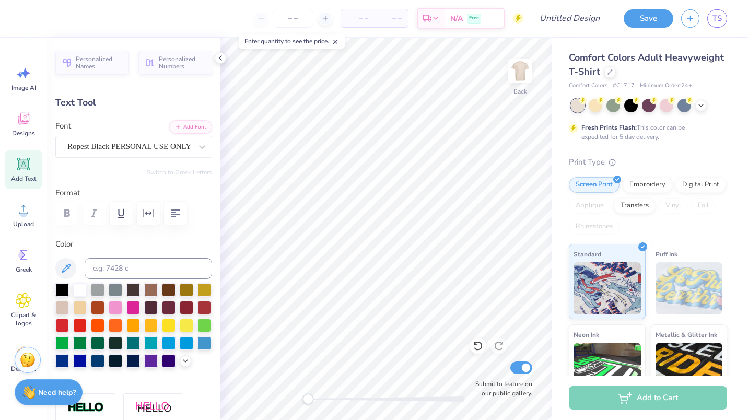
type textarea "P"
type textarea "Contemporary"
type input "2.27"
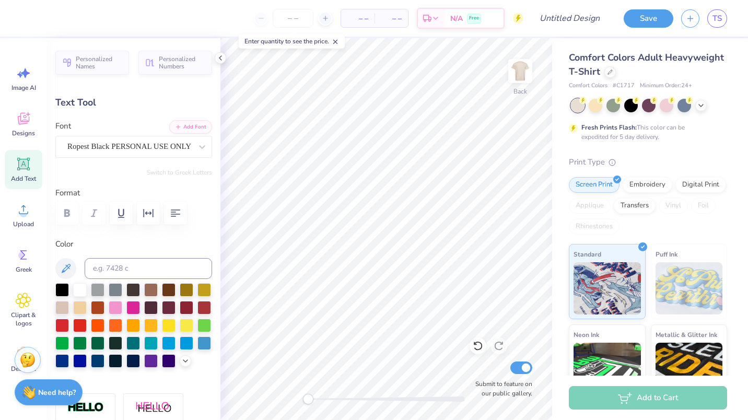
type input "1.37"
type input "7.82"
type textarea "Dance Co."
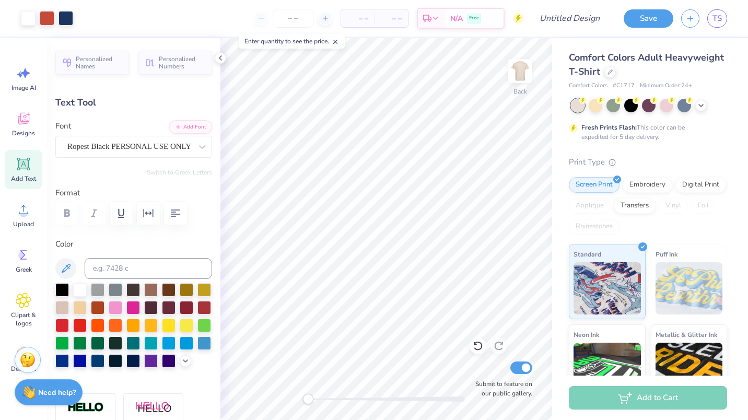
type input "0.0"
type input "6.92"
type input "1.59"
type input "6.77"
type input "-8.9"
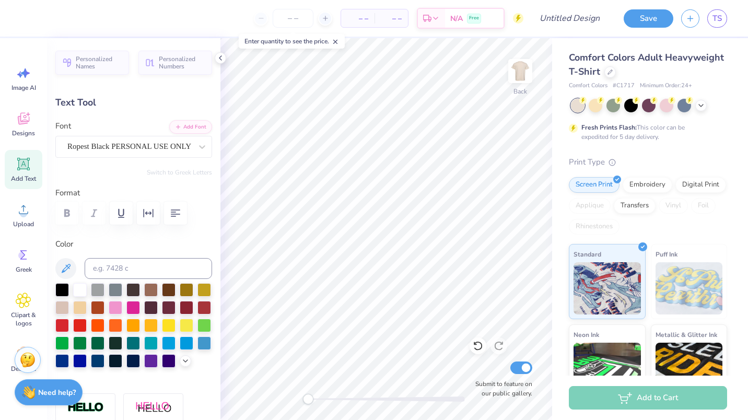
type input "5.31"
type input "1.77"
type input "7.74"
type input "6.92"
type input "1.59"
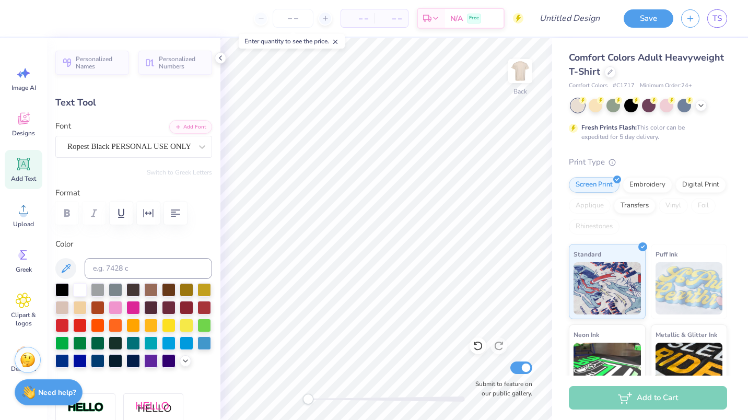
type input "6.95"
type input "0.0"
type input "3.34"
type input "2.58"
type input "4.07"
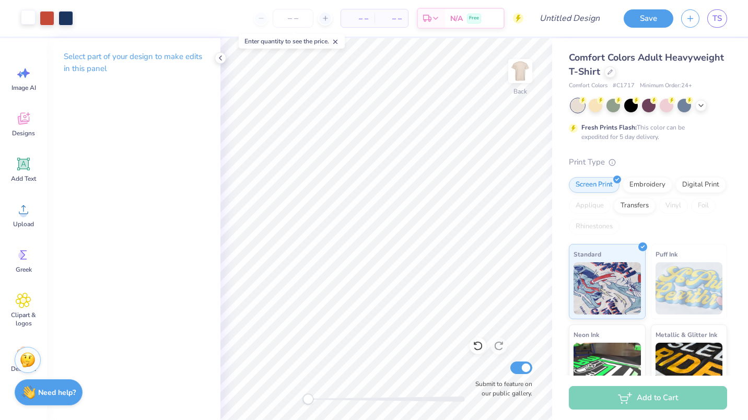
click at [31, 18] on div at bounding box center [28, 17] width 15 height 15
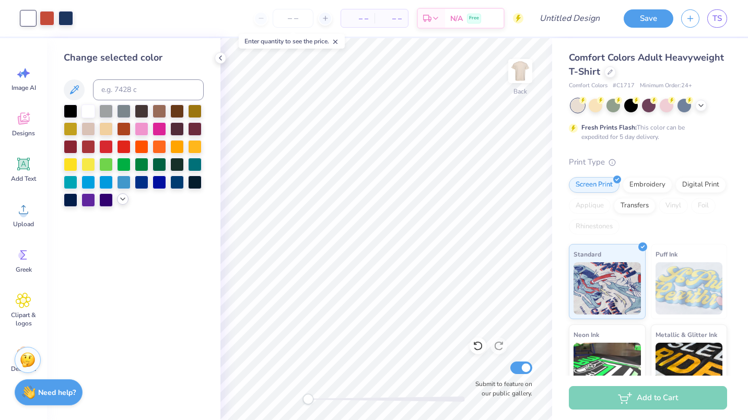
click at [121, 203] on icon at bounding box center [123, 199] width 8 height 8
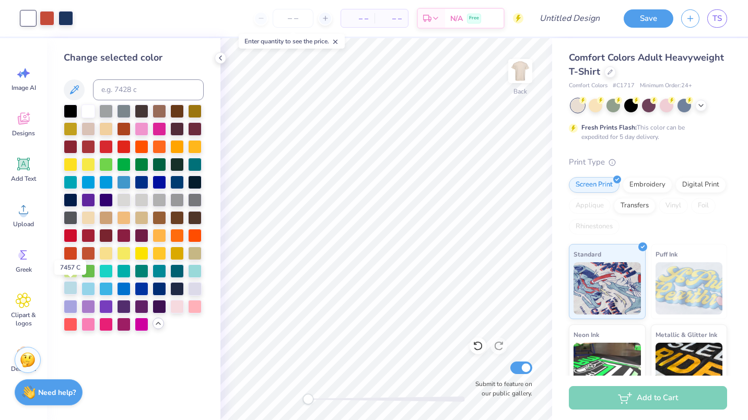
click at [67, 287] on div at bounding box center [71, 288] width 14 height 14
click at [90, 110] on div at bounding box center [88, 110] width 14 height 14
click at [68, 110] on div at bounding box center [71, 110] width 14 height 14
click at [49, 18] on div at bounding box center [47, 17] width 15 height 15
click at [72, 287] on div at bounding box center [71, 288] width 14 height 14
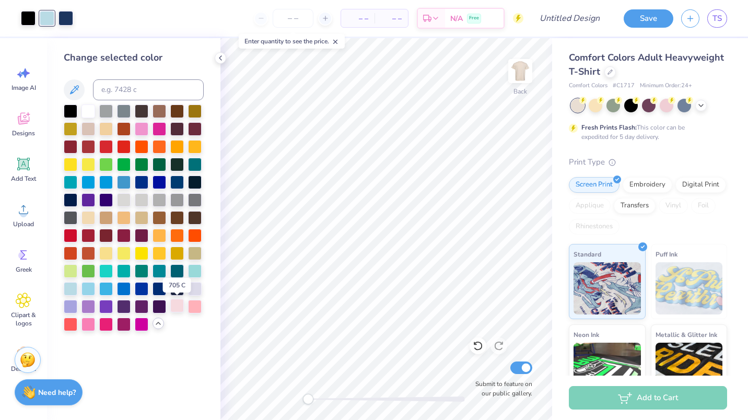
click at [176, 308] on div at bounding box center [177, 306] width 14 height 14
click at [25, 19] on div at bounding box center [28, 17] width 15 height 15
click at [182, 289] on div at bounding box center [177, 288] width 14 height 14
click at [174, 285] on div at bounding box center [177, 288] width 14 height 14
click at [180, 287] on div at bounding box center [177, 288] width 14 height 14
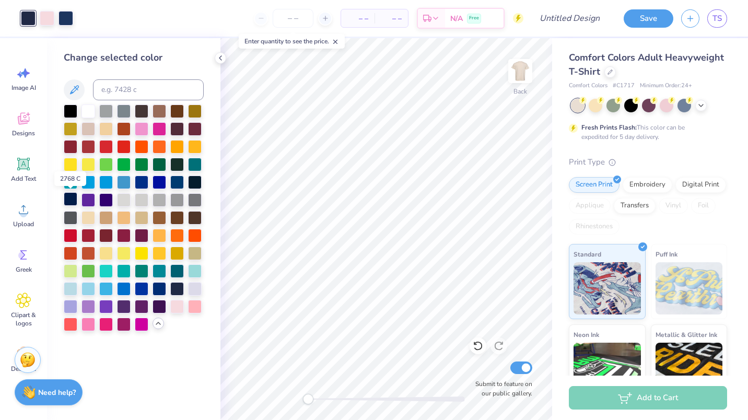
click at [71, 199] on div at bounding box center [71, 199] width 14 height 14
click at [69, 197] on div at bounding box center [71, 199] width 14 height 14
click at [68, 20] on div at bounding box center [65, 17] width 15 height 15
click at [21, 21] on div at bounding box center [28, 17] width 15 height 15
click at [107, 85] on input at bounding box center [148, 89] width 111 height 21
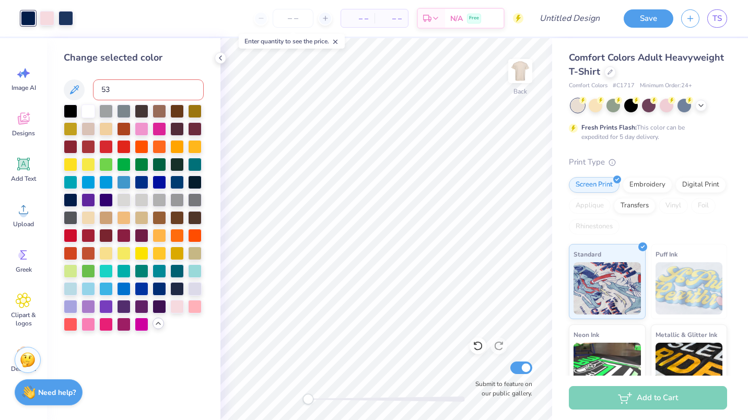
type input "534"
type input "C"
type input "534"
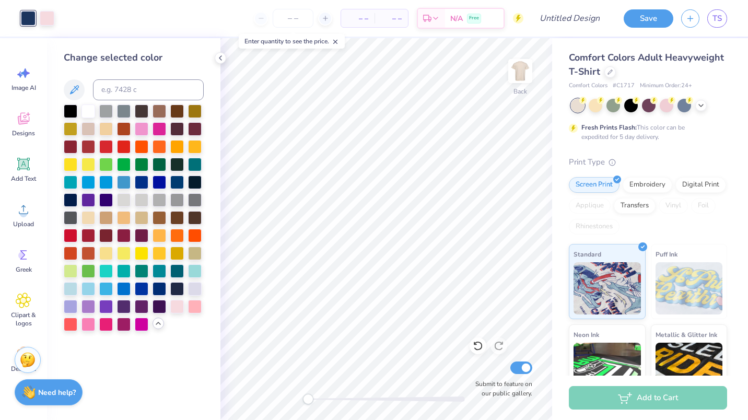
click at [55, 15] on div "Art colors – – Per Item – – Total Est. Delivery N/A Free Design Title Save TS" at bounding box center [374, 18] width 748 height 37
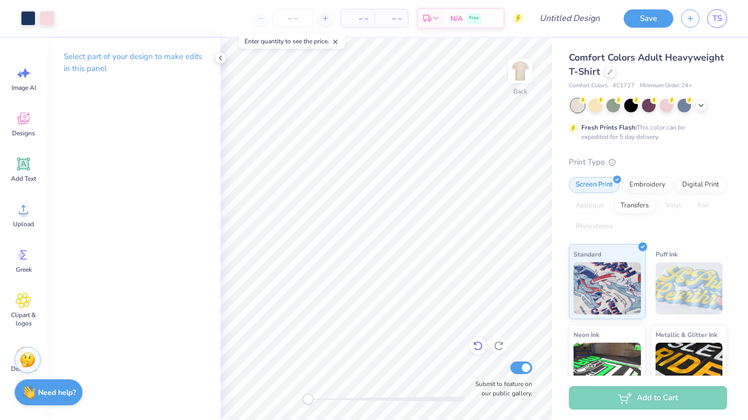
click at [474, 349] on icon at bounding box center [478, 345] width 10 height 10
click at [64, 17] on div at bounding box center [65, 17] width 15 height 15
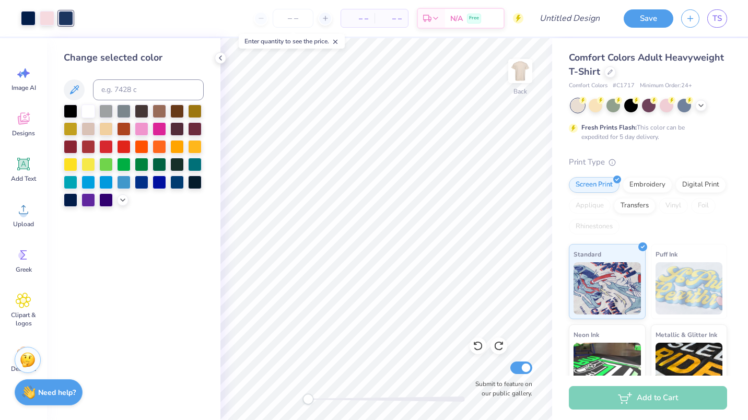
click at [117, 196] on div at bounding box center [134, 155] width 140 height 102
click at [124, 202] on icon at bounding box center [123, 199] width 8 height 8
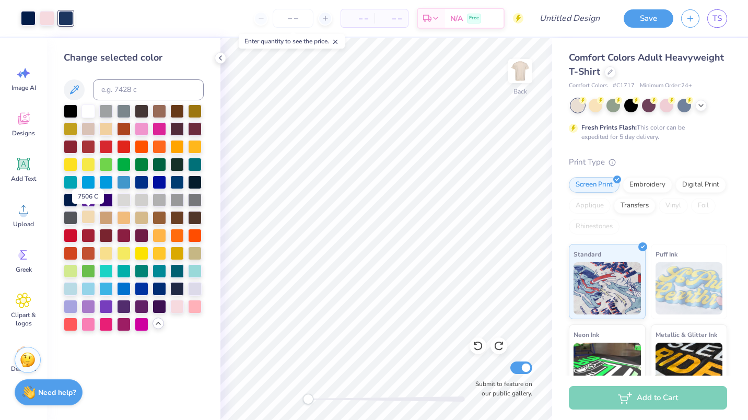
click at [88, 215] on div at bounding box center [88, 217] width 14 height 14
click at [192, 305] on div at bounding box center [195, 306] width 14 height 14
click at [175, 305] on div at bounding box center [177, 306] width 14 height 14
click at [477, 351] on div at bounding box center [477, 345] width 17 height 17
click at [64, 23] on div at bounding box center [65, 17] width 15 height 15
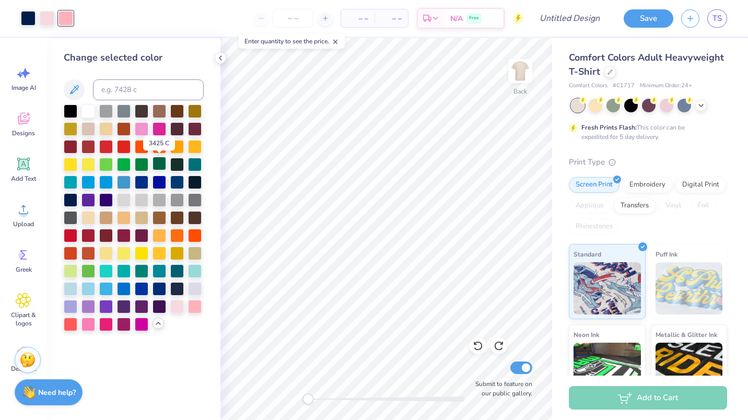
click at [157, 167] on div at bounding box center [159, 164] width 14 height 14
click at [52, 22] on div at bounding box center [47, 17] width 15 height 15
click at [198, 311] on div at bounding box center [195, 306] width 14 height 14
click at [61, 11] on div at bounding box center [65, 17] width 15 height 15
click at [178, 304] on div at bounding box center [177, 306] width 14 height 14
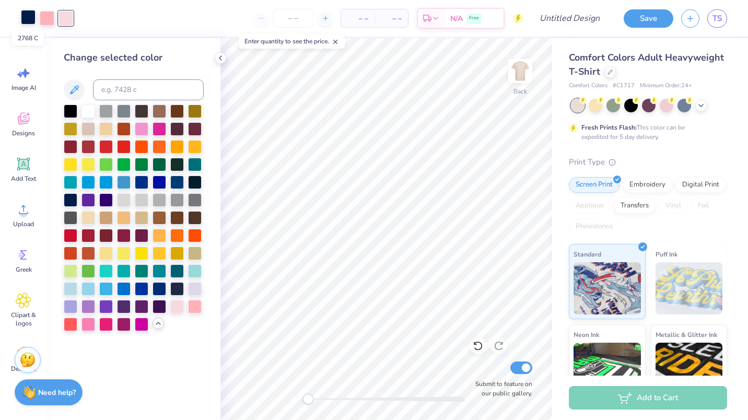
click at [27, 18] on div at bounding box center [28, 17] width 15 height 15
click at [193, 286] on div at bounding box center [195, 288] width 14 height 14
click at [703, 102] on icon at bounding box center [701, 104] width 8 height 8
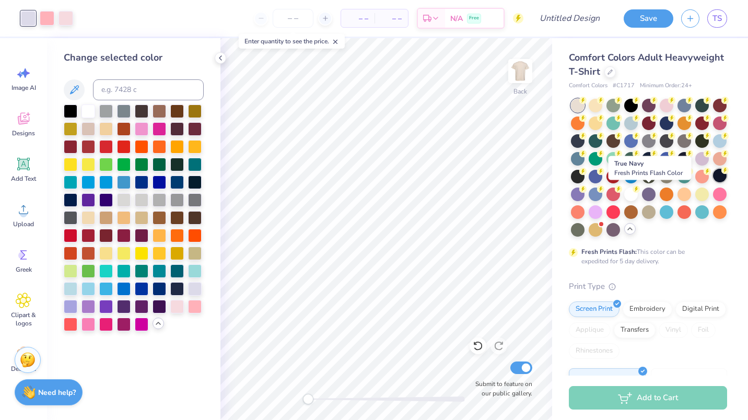
click at [713, 182] on div at bounding box center [720, 176] width 14 height 14
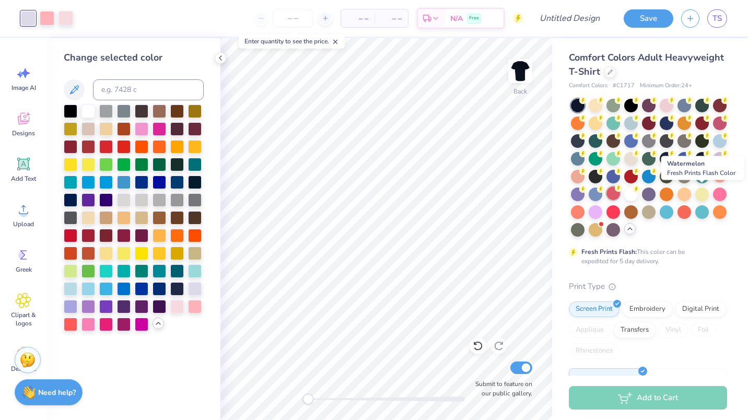
click at [620, 194] on div at bounding box center [613, 193] width 14 height 14
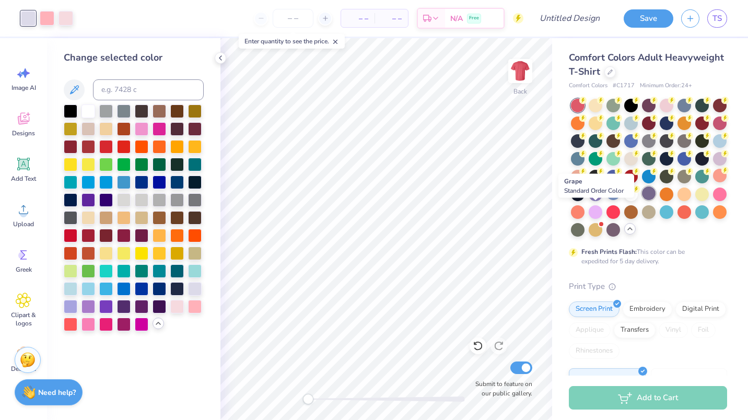
click at [642, 200] on div at bounding box center [649, 193] width 14 height 14
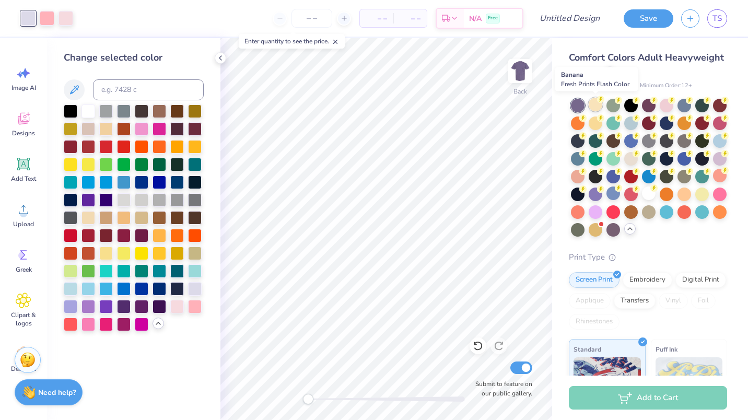
click at [595, 105] on div at bounding box center [595, 105] width 14 height 14
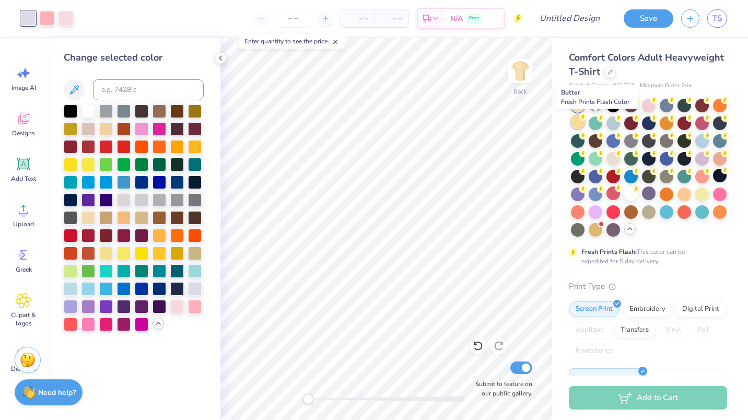
click at [584, 124] on div at bounding box center [578, 122] width 14 height 14
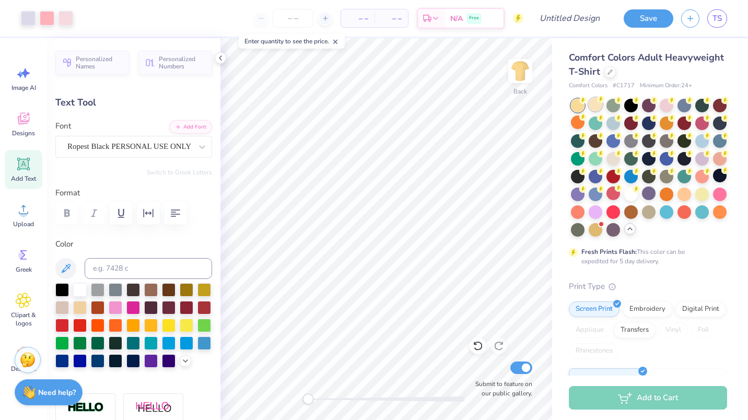
type input "0.0"
click at [596, 107] on div at bounding box center [595, 105] width 14 height 14
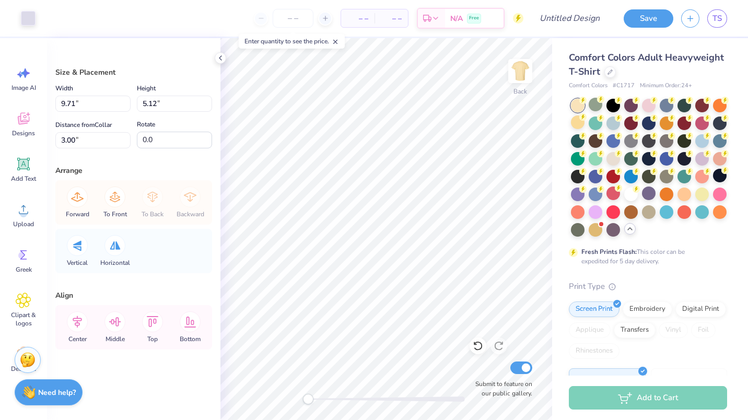
type input "9.71"
type input "5.12"
type input "3.00"
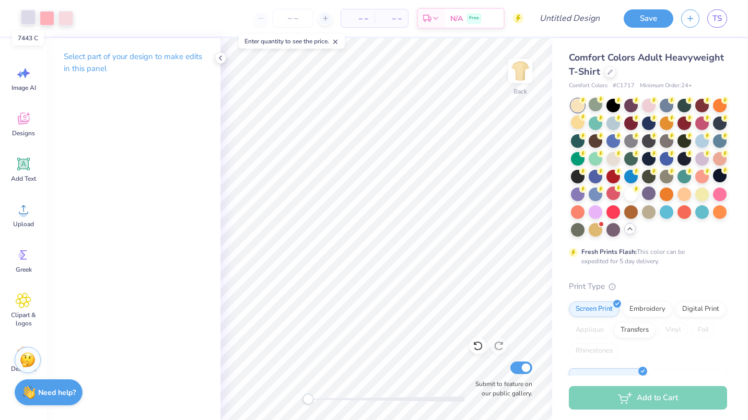
click at [28, 19] on div at bounding box center [28, 17] width 15 height 15
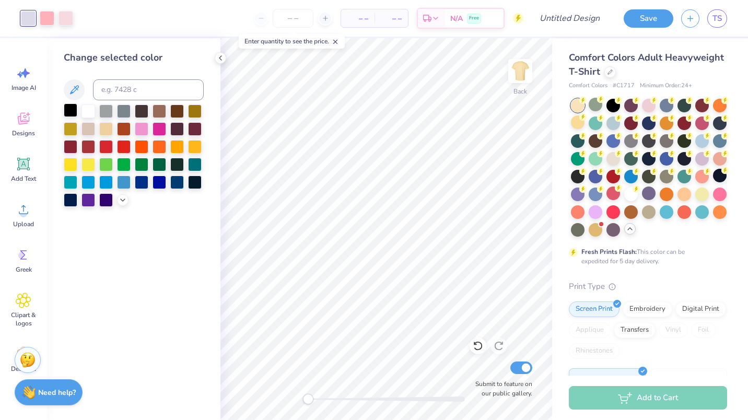
click at [72, 110] on div at bounding box center [71, 110] width 14 height 14
click at [46, 16] on div at bounding box center [47, 17] width 15 height 15
click at [119, 199] on icon at bounding box center [123, 199] width 8 height 8
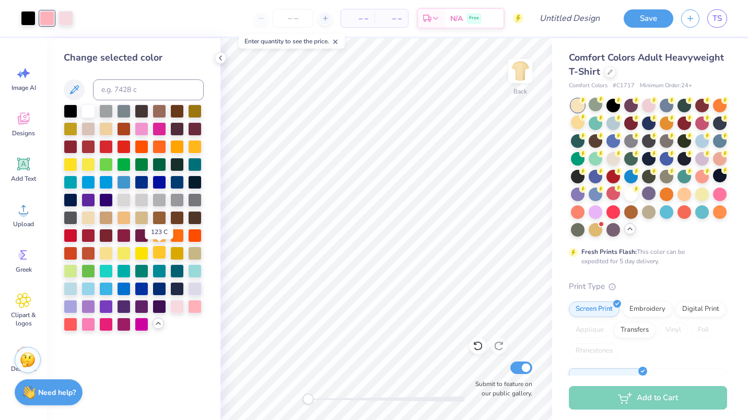
click at [161, 252] on div at bounding box center [159, 252] width 14 height 14
click at [109, 253] on div at bounding box center [106, 252] width 14 height 14
click at [163, 256] on div at bounding box center [159, 252] width 14 height 14
click at [70, 22] on div at bounding box center [65, 17] width 15 height 15
click at [178, 253] on div at bounding box center [177, 252] width 14 height 14
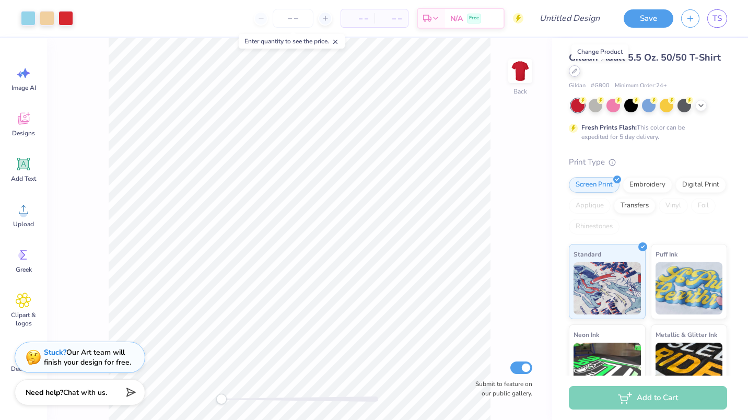
click at [577, 72] on icon at bounding box center [574, 70] width 5 height 5
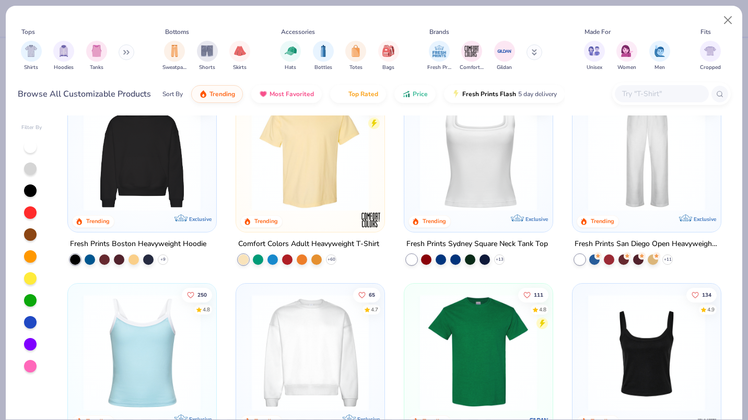
scroll to position [239, 0]
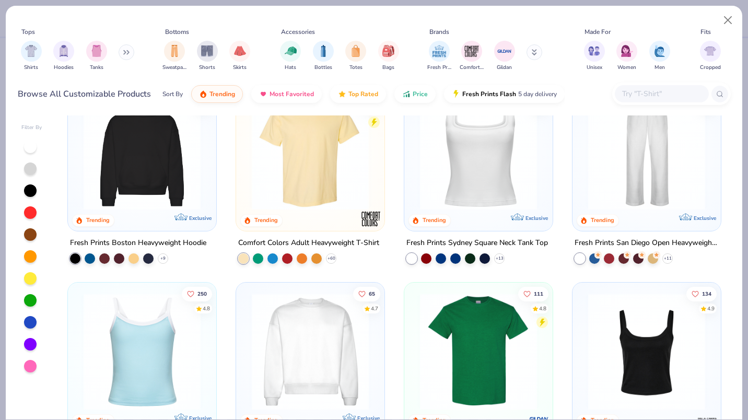
click at [308, 164] on img at bounding box center [309, 151] width 127 height 117
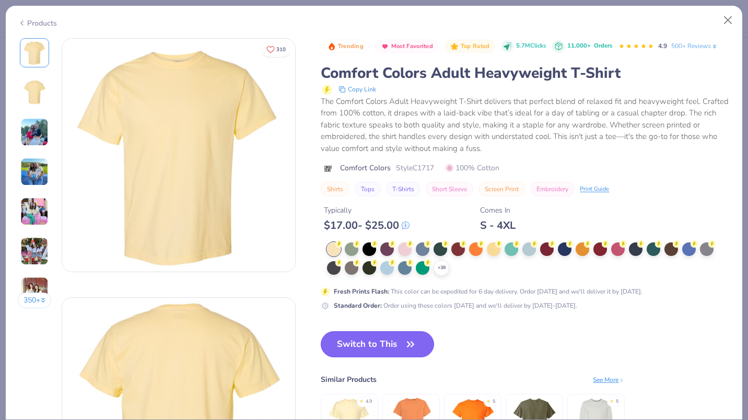
click at [376, 335] on button "Switch to This" at bounding box center [377, 344] width 113 height 26
click at [387, 348] on button "Switch to This" at bounding box center [377, 344] width 113 height 26
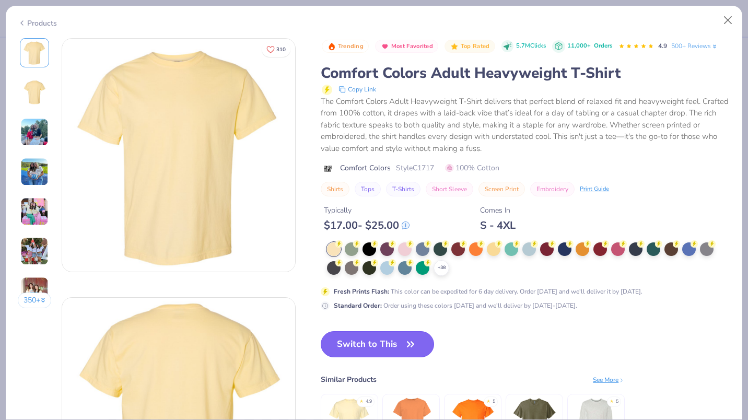
click at [398, 346] on button "Switch to This" at bounding box center [377, 344] width 113 height 26
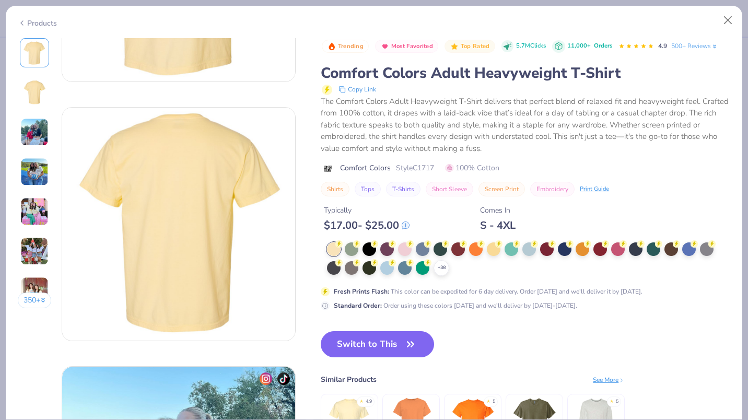
scroll to position [193, 0]
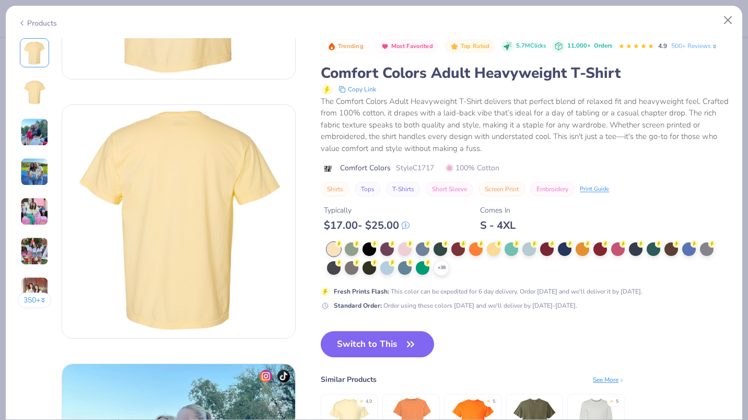
click at [484, 325] on div "Trending Most Favorited Top Rated 5.7M Clicks 11,000+ Orders 4.9 500+ Reviews C…" at bounding box center [525, 255] width 409 height 434
click at [412, 337] on button "Switch to This" at bounding box center [377, 344] width 113 height 26
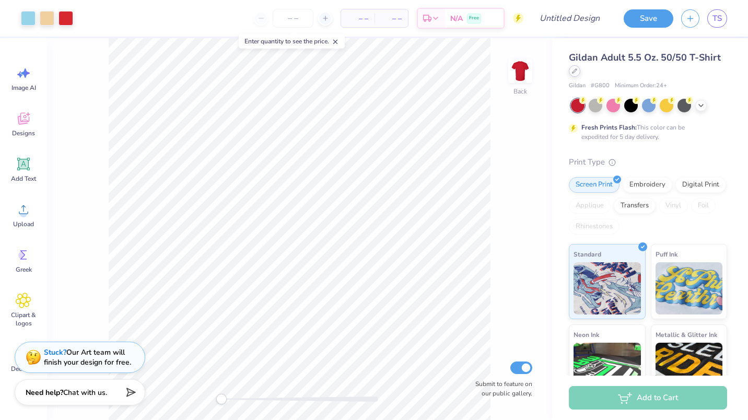
click at [599, 77] on div "Gildan Adult 5.5 Oz. 50/50 T-Shirt" at bounding box center [648, 65] width 158 height 28
click at [577, 71] on icon at bounding box center [574, 70] width 5 height 5
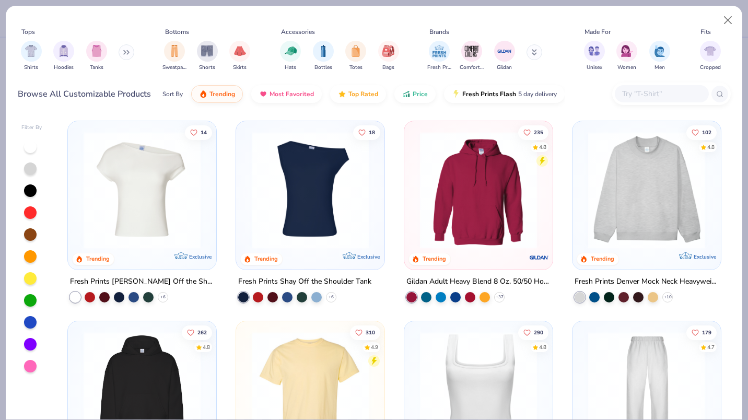
click at [323, 387] on img at bounding box center [309, 390] width 127 height 117
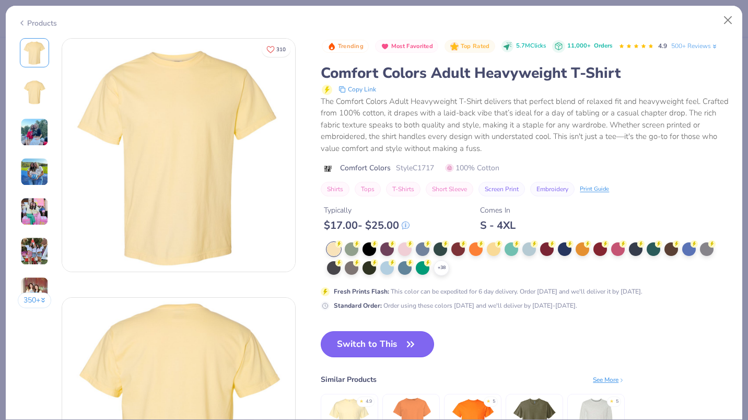
click at [344, 336] on button "Switch to This" at bounding box center [377, 344] width 113 height 26
click at [370, 349] on button "Switch to This" at bounding box center [377, 344] width 113 height 26
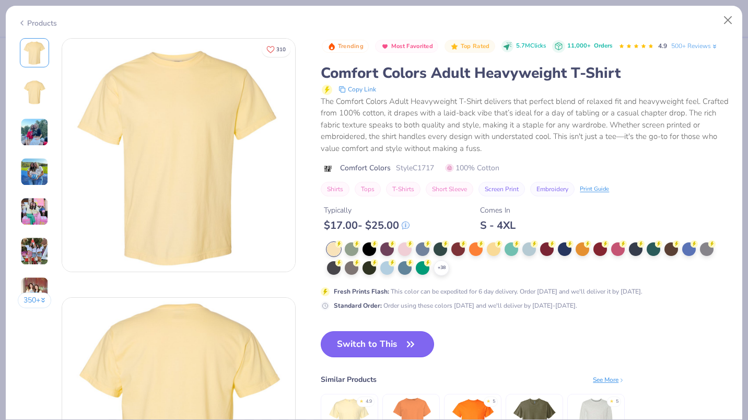
click at [374, 341] on button "Switch to This" at bounding box center [377, 344] width 113 height 26
click at [657, 304] on div "Standard Order : Order using these colors today and we'll deliver by Oct 9-12." at bounding box center [525, 305] width 409 height 10
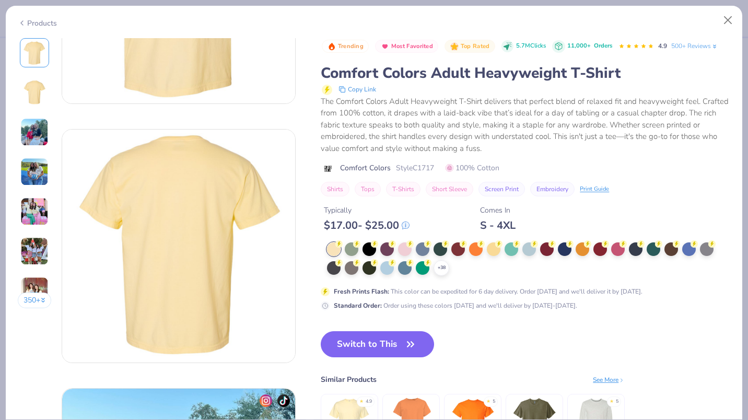
scroll to position [169, 0]
click at [352, 249] on div at bounding box center [352, 248] width 14 height 14
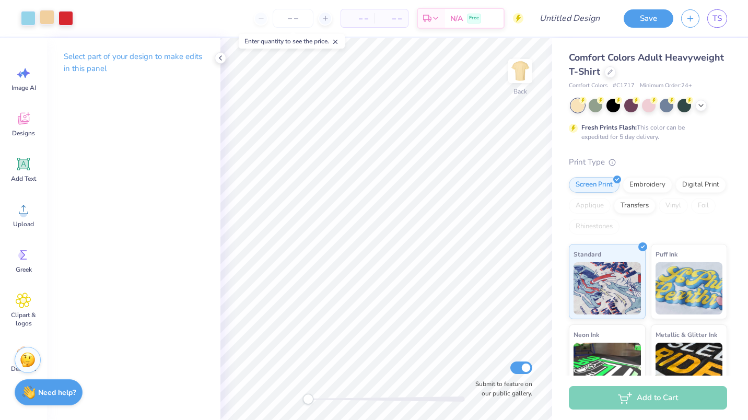
click at [50, 19] on div at bounding box center [47, 17] width 15 height 15
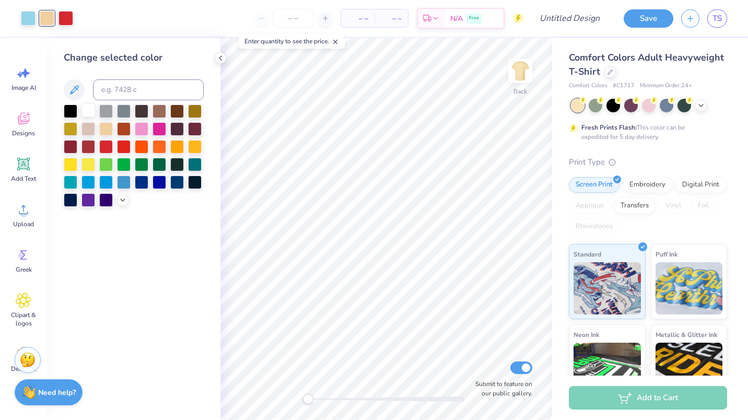
click at [89, 109] on div at bounding box center [88, 110] width 14 height 14
click at [67, 110] on div at bounding box center [71, 110] width 14 height 14
click at [162, 111] on div at bounding box center [159, 110] width 14 height 14
click at [72, 110] on div at bounding box center [71, 110] width 14 height 14
click at [29, 24] on div at bounding box center [28, 17] width 15 height 15
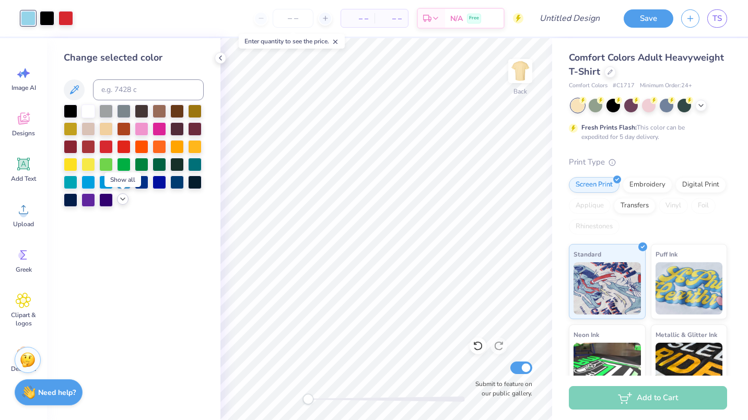
click at [123, 200] on polyline at bounding box center [123, 199] width 4 height 2
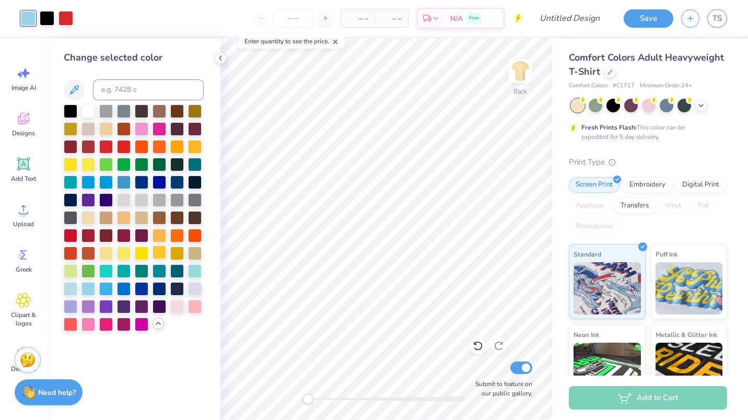
click at [164, 250] on div at bounding box center [159, 252] width 14 height 14
click at [69, 23] on div at bounding box center [65, 17] width 15 height 15
click at [70, 112] on div at bounding box center [71, 110] width 14 height 14
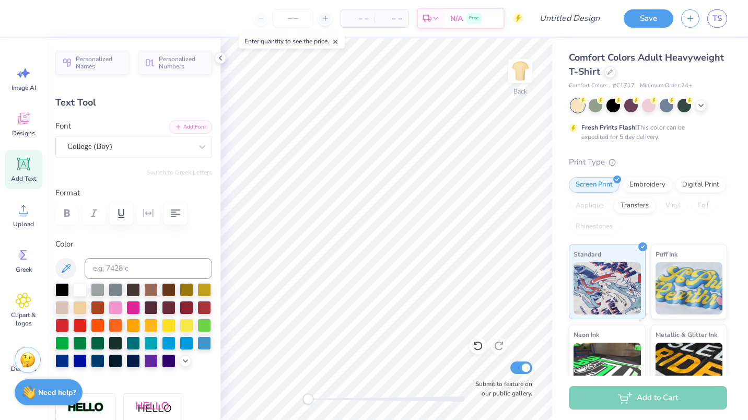
scroll to position [8, 2]
type textarea "PCDC"
click at [478, 348] on icon at bounding box center [478, 345] width 10 height 10
type textarea "PCDC"
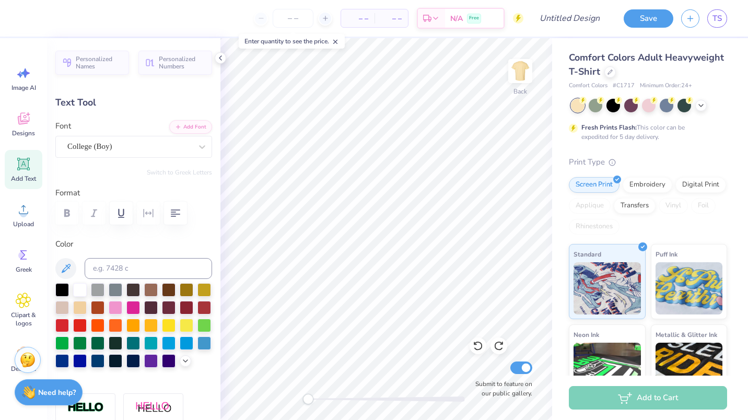
scroll to position [8, 2]
type input "4.13"
type input "1.79"
type input "2.90"
type input "10.7"
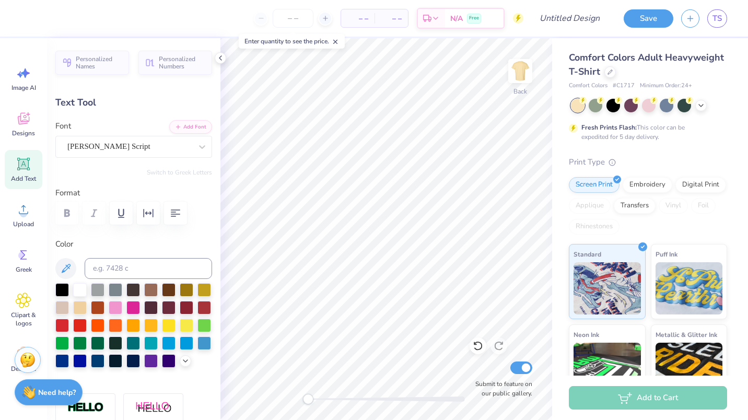
scroll to position [8, 3]
type textarea "Winter 25'"
type input "0.0"
type textarea "Winter 2025"
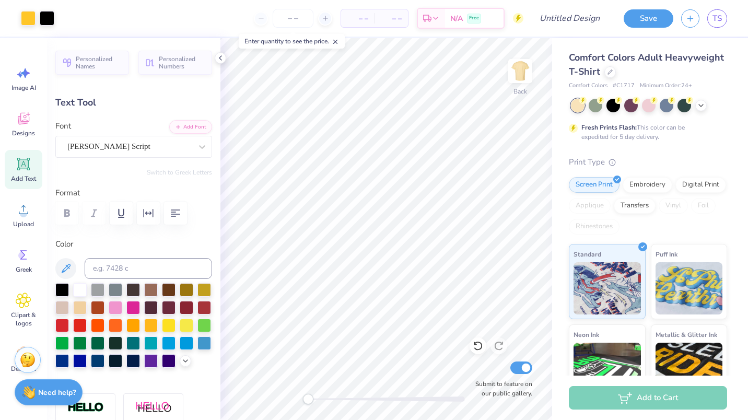
type input "0.0"
type input "4.60"
type input "1.79"
type input "4.77"
click at [197, 150] on icon at bounding box center [202, 146] width 10 height 10
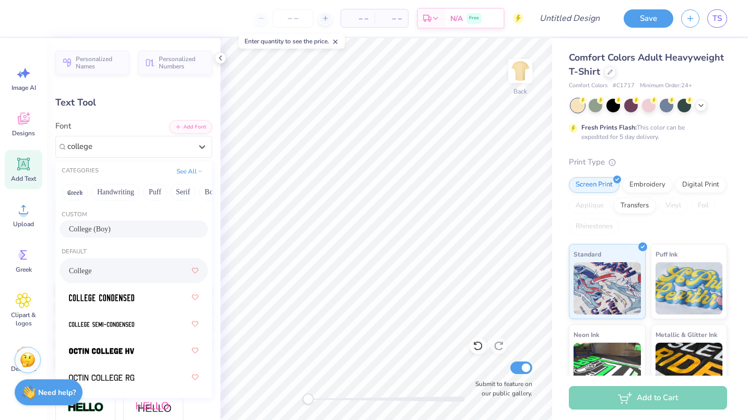
click at [122, 272] on div "College" at bounding box center [133, 270] width 129 height 19
type input "college"
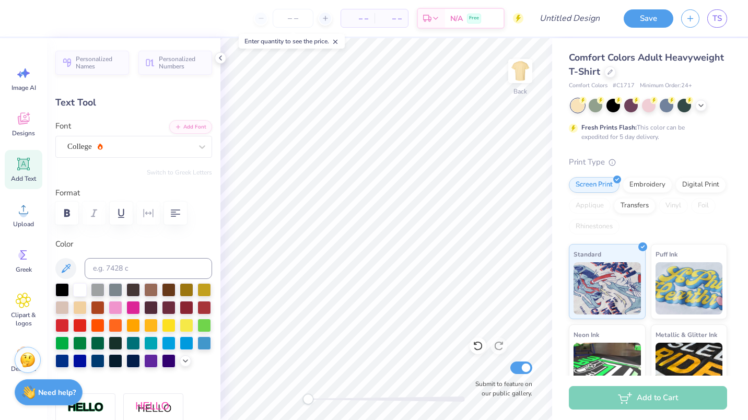
type input "5.11"
type input "1.99"
type input "4.70"
type input "1.83"
type input "4.68"
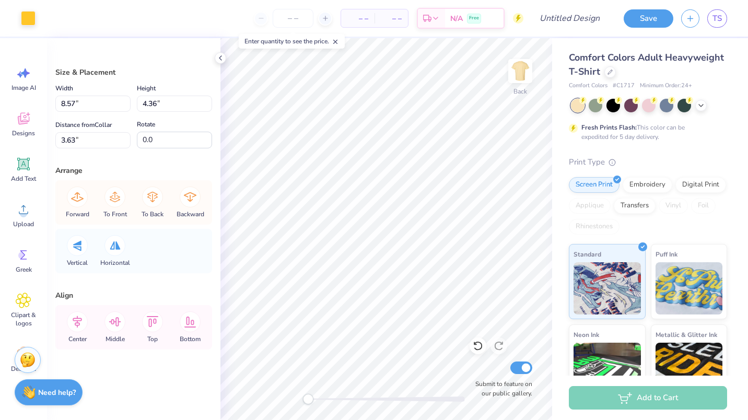
type input "7.34"
type input "3.45"
type input "4.06"
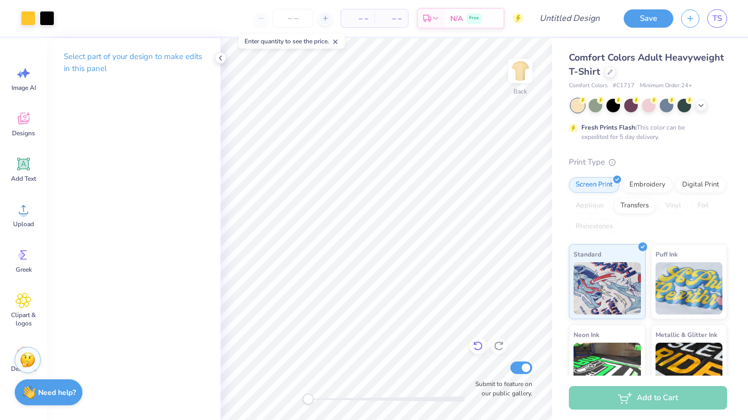
click at [476, 346] on icon at bounding box center [478, 345] width 10 height 10
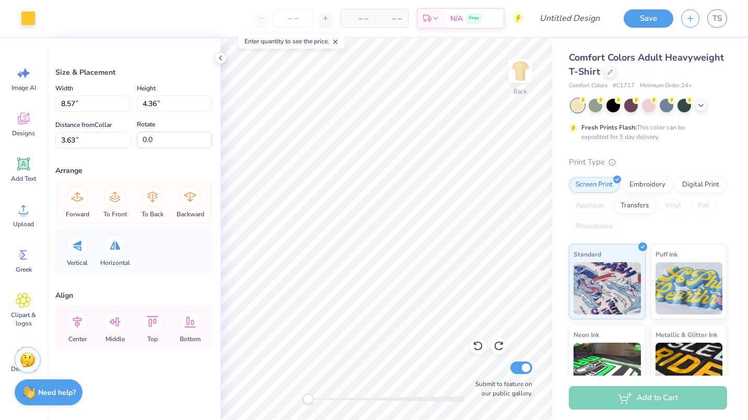
type input "0.30"
type input "4.53"
type input "3.51"
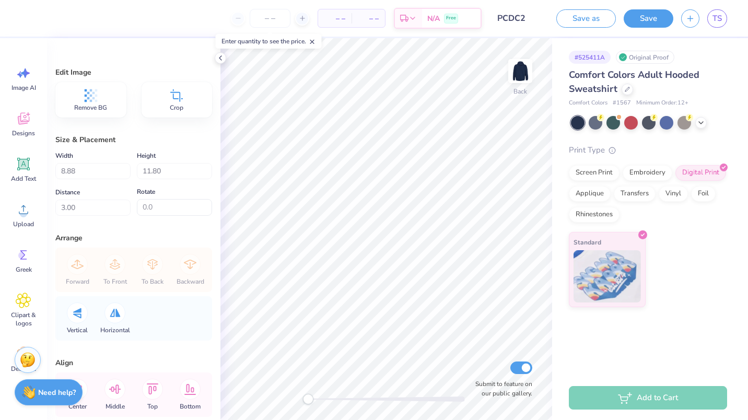
click at [532, 363] on div "Submit to feature on our public gallery." at bounding box center [500, 378] width 63 height 39
click at [525, 368] on input "Submit to feature on our public gallery." at bounding box center [521, 367] width 22 height 13
checkbox input "false"
click at [701, 121] on icon at bounding box center [701, 121] width 8 height 8
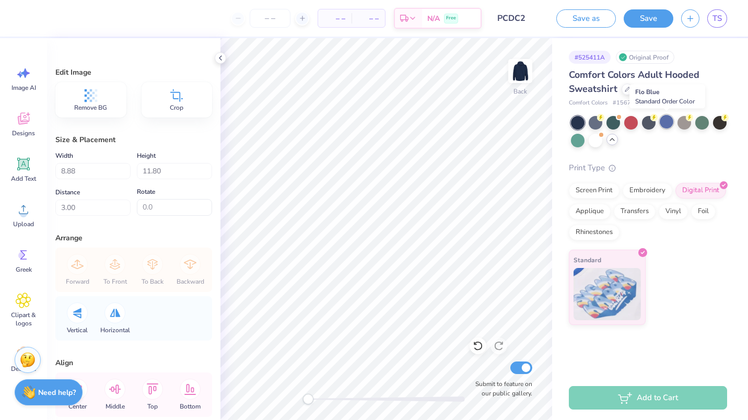
click at [666, 125] on div at bounding box center [666, 122] width 14 height 14
click at [618, 120] on div at bounding box center [613, 122] width 14 height 14
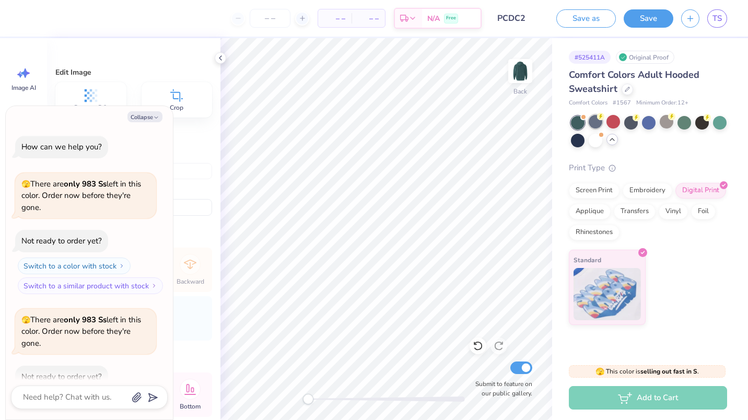
scroll to position [57, 0]
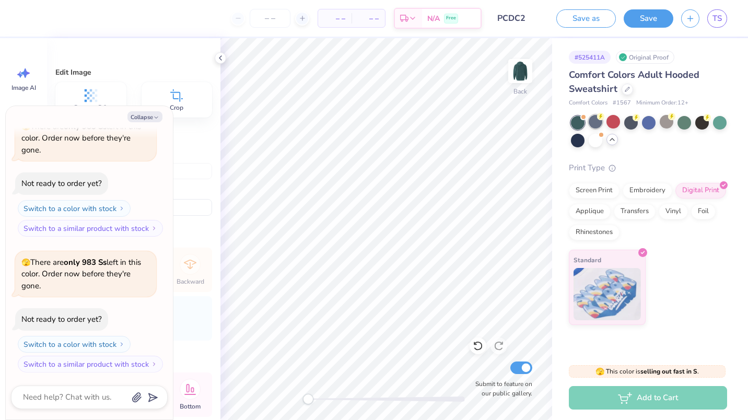
click at [597, 120] on div at bounding box center [595, 122] width 14 height 14
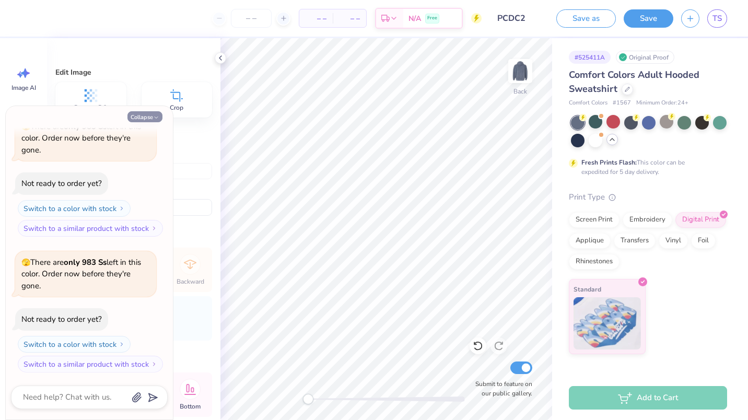
click at [159, 115] on button "Collapse" at bounding box center [144, 116] width 35 height 11
type textarea "x"
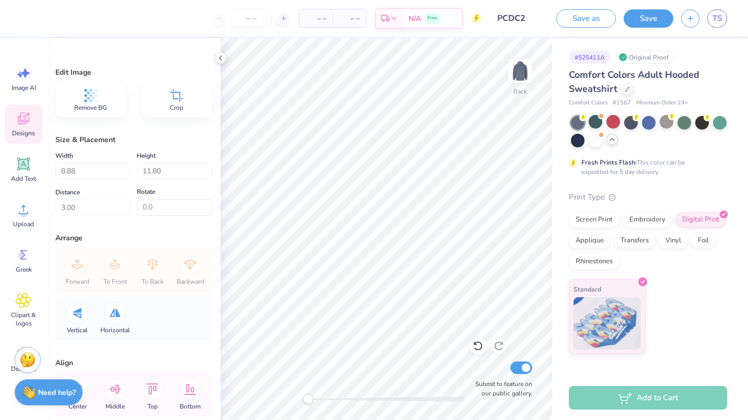
click at [20, 117] on icon at bounding box center [23, 120] width 10 height 8
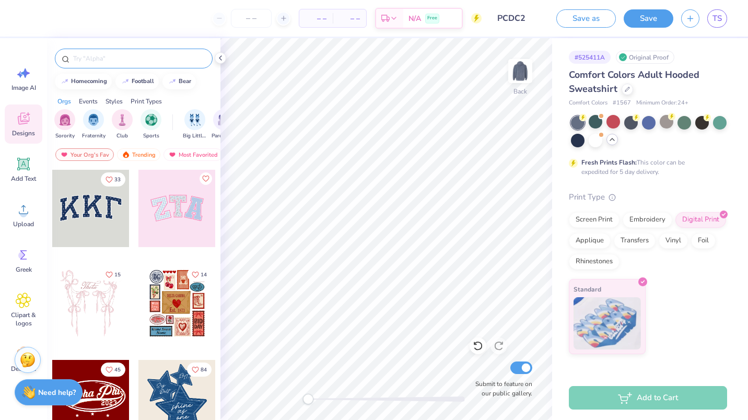
click at [137, 61] on input "text" at bounding box center [139, 58] width 134 height 10
type input "sun"
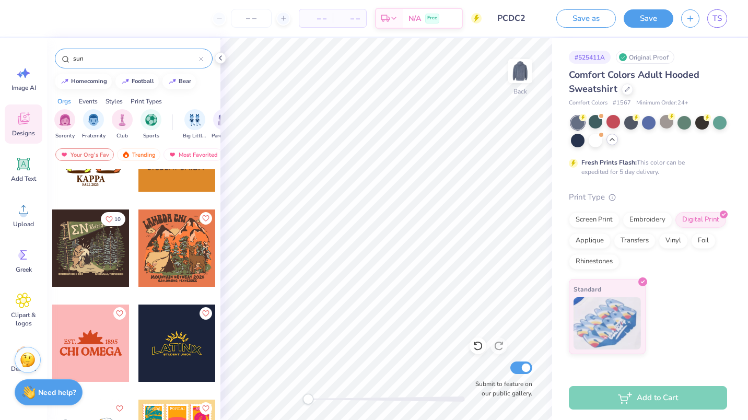
scroll to position [0, 0]
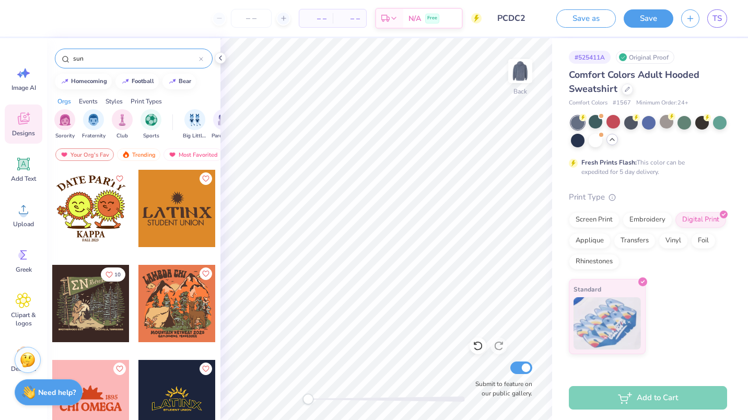
click at [161, 207] on div at bounding box center [176, 208] width 77 height 77
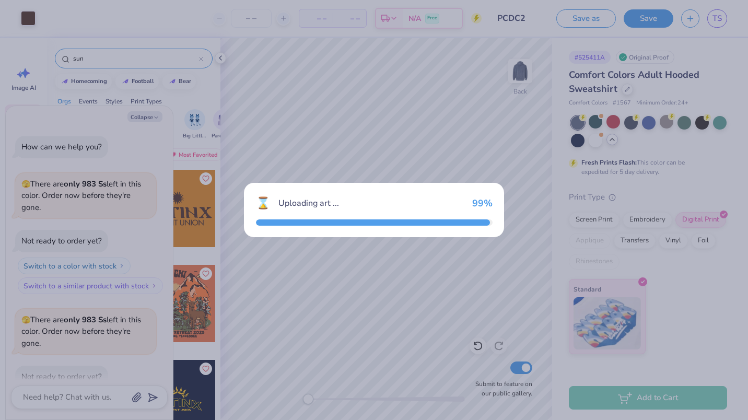
scroll to position [110, 0]
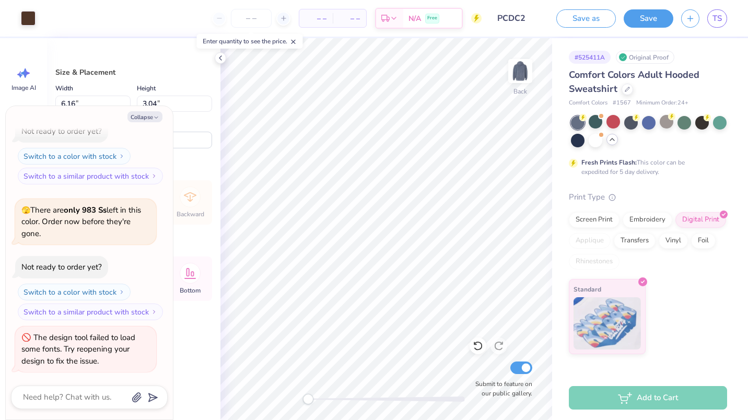
type textarea "x"
type input "10.03"
type input "4.95"
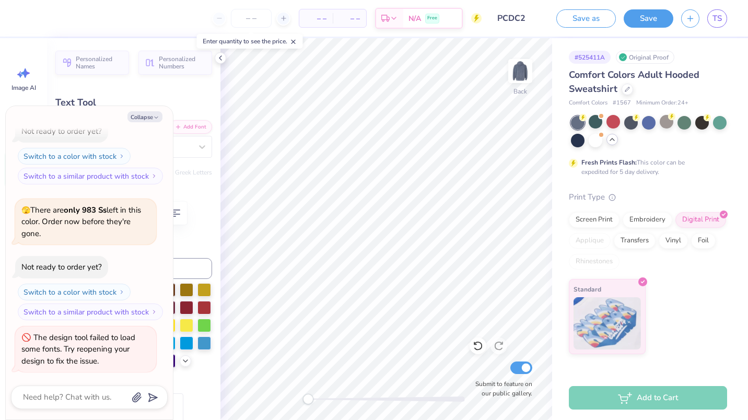
scroll to position [8, 2]
type textarea "x"
type textarea "PC"
type textarea "x"
type textarea "PCD"
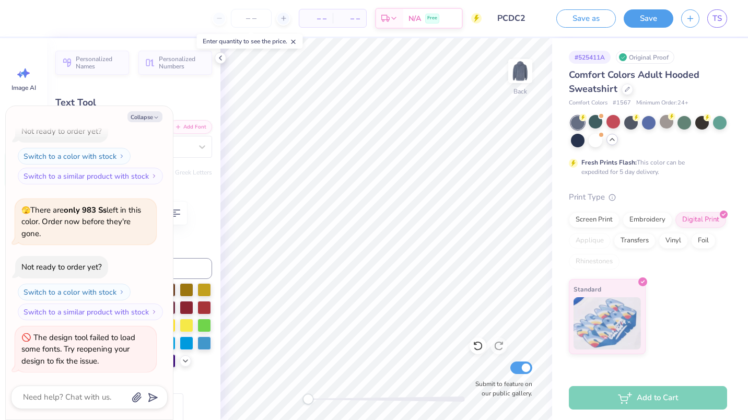
type textarea "x"
type textarea "PCD"
type textarea "x"
type textarea "PC"
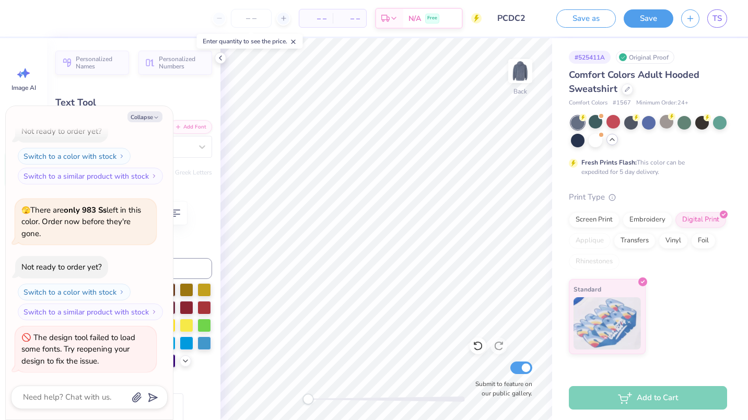
type textarea "x"
type textarea "P"
type textarea "x"
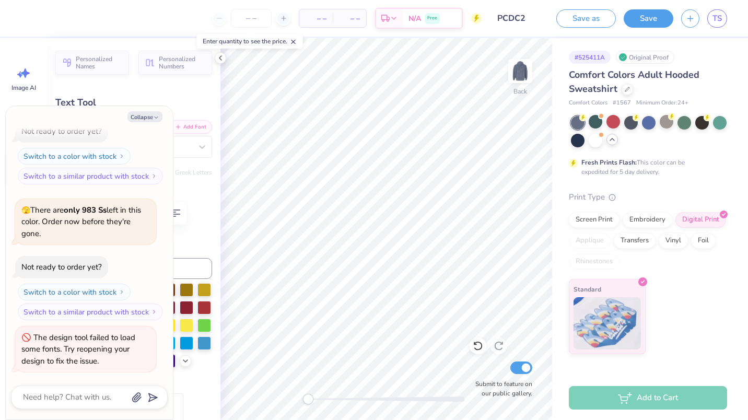
type textarea "C"
type textarea "x"
type textarea "Co"
type textarea "x"
type textarea "Con"
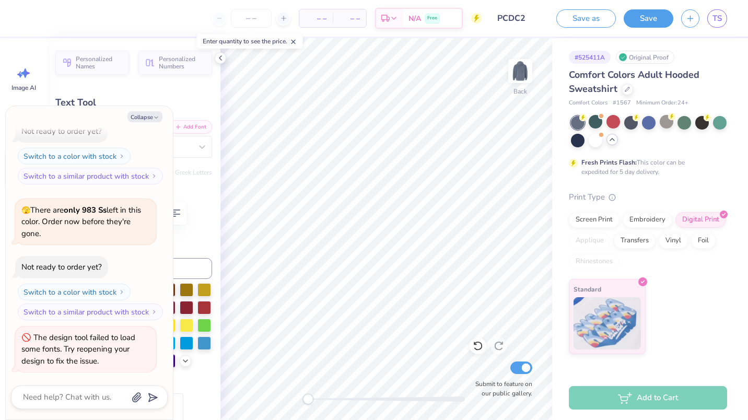
type textarea "x"
type textarea "[PERSON_NAME]"
type textarea "x"
type textarea "Contemp"
type textarea "x"
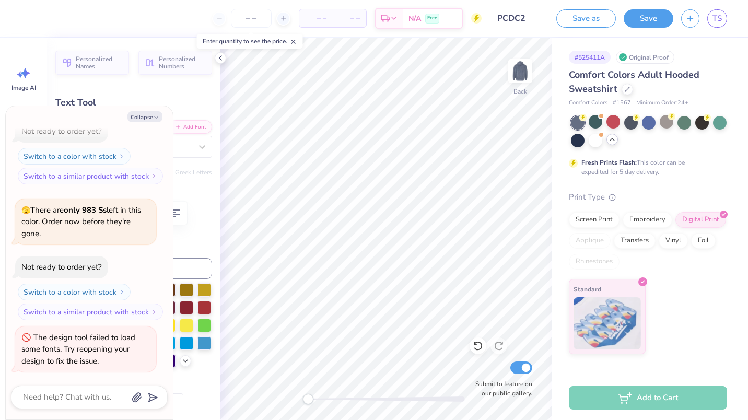
type textarea "Contempo"
type textarea "x"
type textarea "Contempor"
type textarea "x"
type textarea "Contempora"
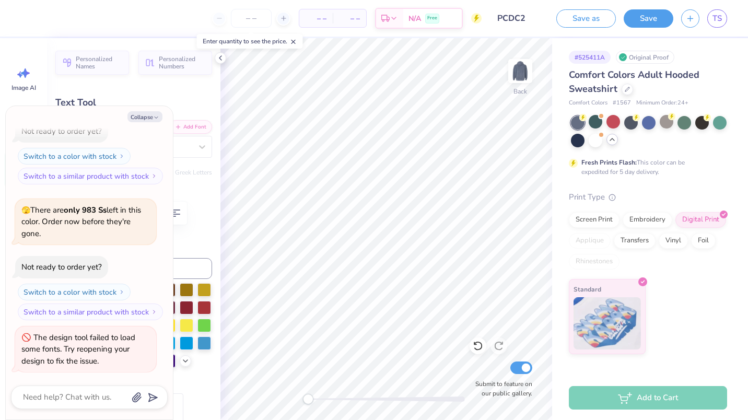
type textarea "x"
type textarea "Contemporar"
type textarea "x"
type textarea "Contemporary"
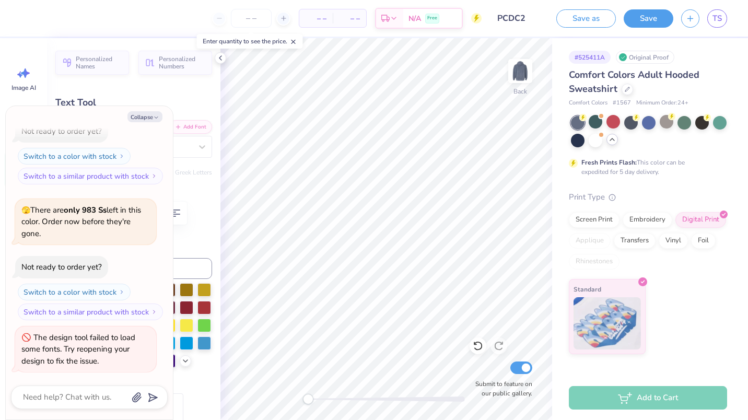
type textarea "x"
type textarea "C"
click at [160, 116] on button "Collapse" at bounding box center [144, 116] width 35 height 11
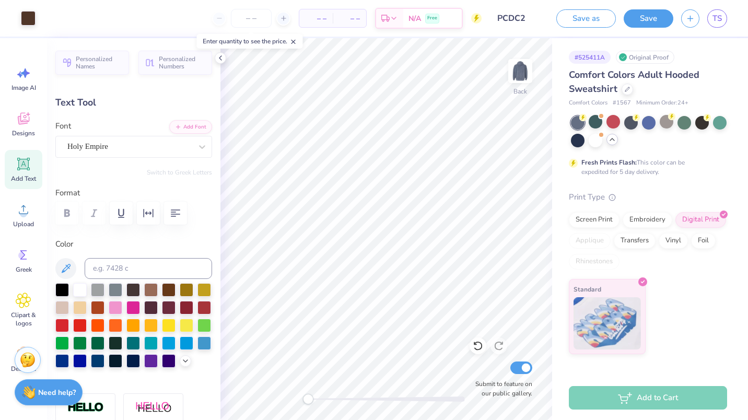
type textarea "x"
click at [21, 123] on icon at bounding box center [23, 120] width 10 height 8
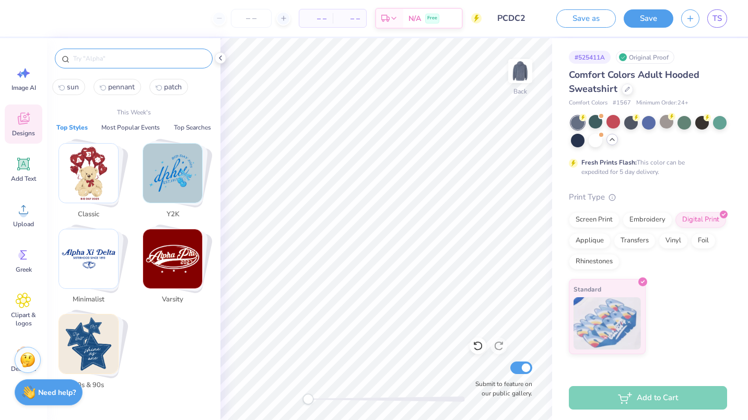
click at [117, 57] on input "text" at bounding box center [139, 58] width 134 height 10
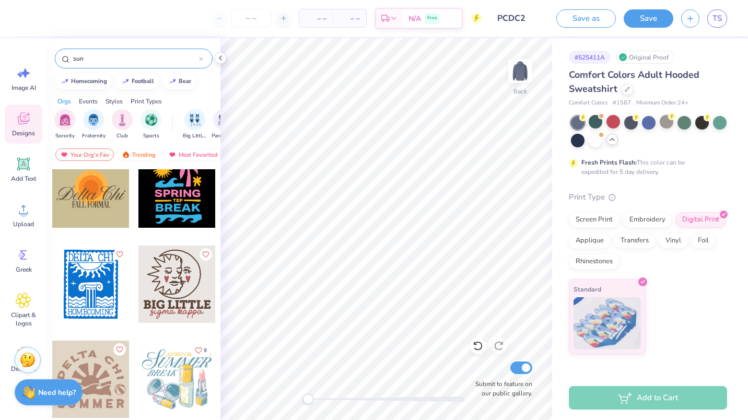
scroll to position [2303, 0]
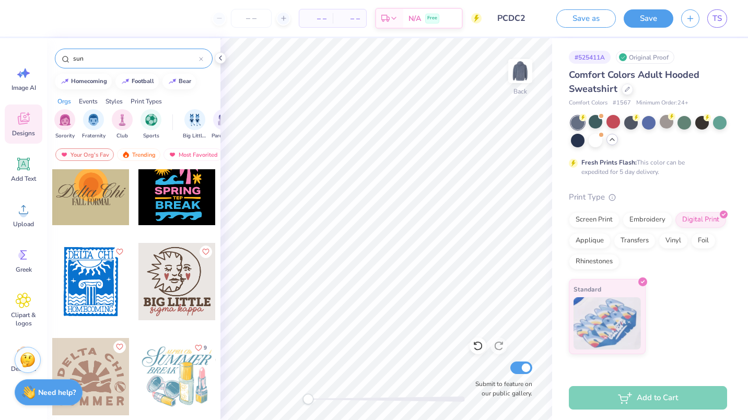
drag, startPoint x: 90, startPoint y: 57, endPoint x: 63, endPoint y: 60, distance: 26.8
click at [63, 60] on div "sun" at bounding box center [134, 59] width 158 height 20
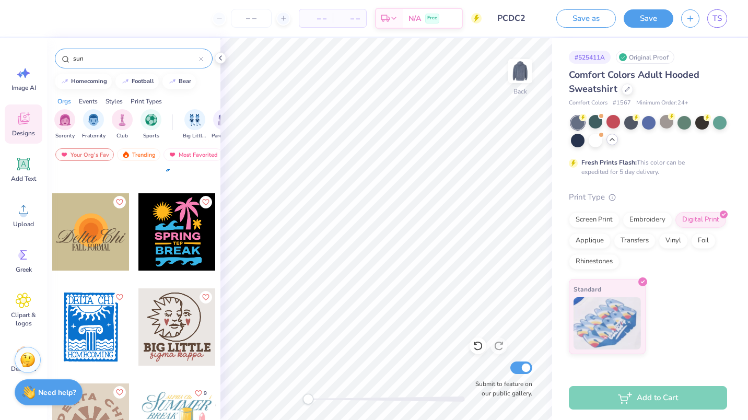
scroll to position [2257, 0]
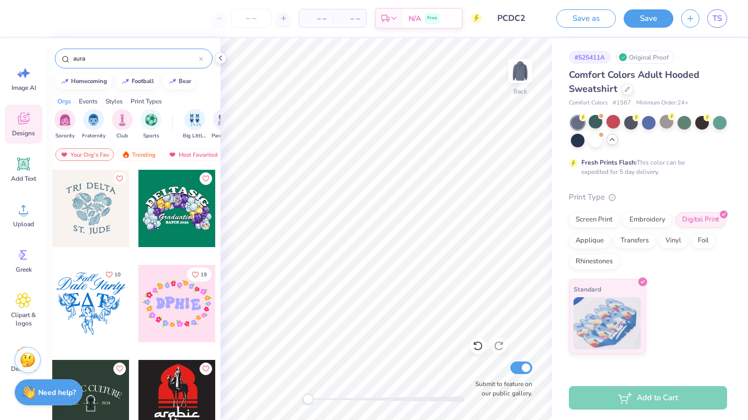
drag, startPoint x: 101, startPoint y: 52, endPoint x: 81, endPoint y: 45, distance: 21.6
click at [81, 45] on div "aura" at bounding box center [133, 56] width 173 height 36
drag, startPoint x: 97, startPoint y: 61, endPoint x: 56, endPoint y: 59, distance: 40.8
click at [56, 59] on div "aura" at bounding box center [134, 59] width 158 height 20
type input "sun"
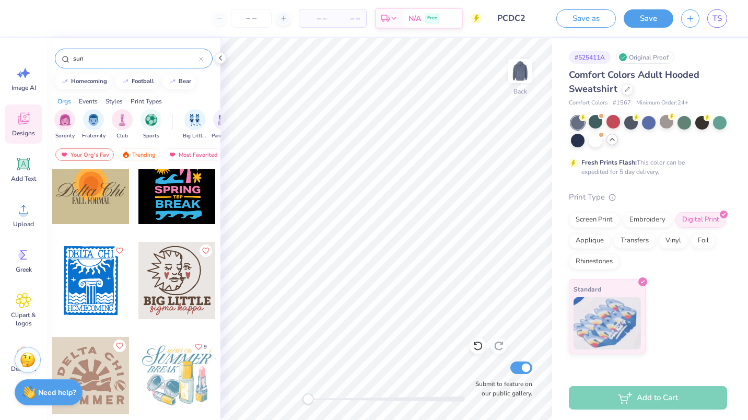
scroll to position [2296, 0]
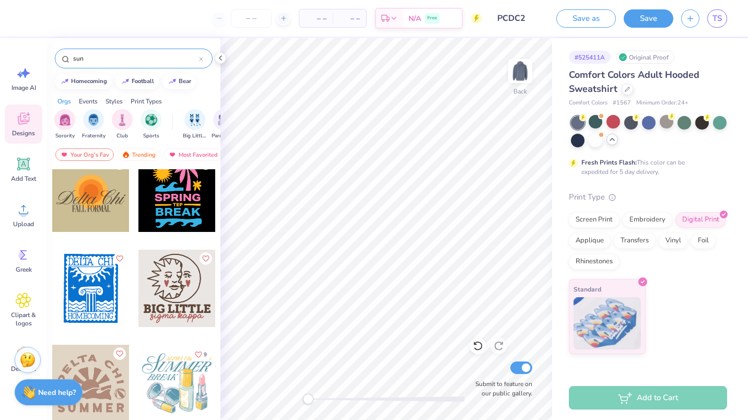
click at [79, 190] on div at bounding box center [90, 193] width 77 height 77
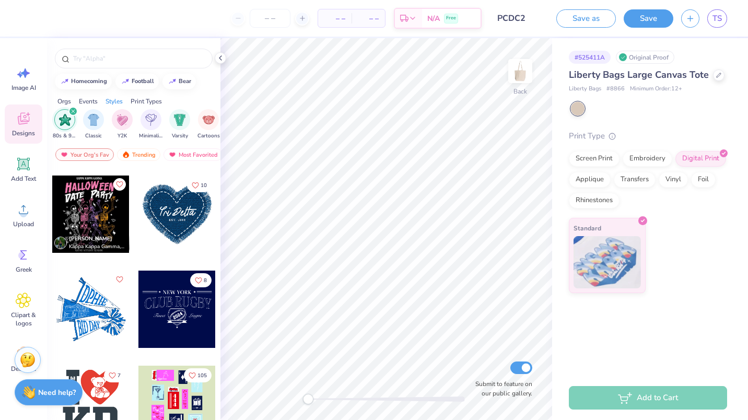
scroll to position [375, 0]
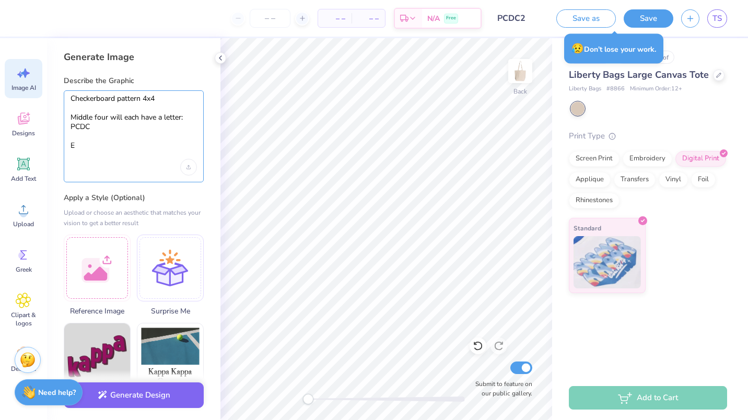
click at [92, 150] on textarea "Checkerboard pattern 4x4 Middle four will each have a letter: PCDC E" at bounding box center [133, 122] width 126 height 57
type textarea "Checkerboard pattern 4x4 Middle four will each have a letter: PCDC Every"
